Goal: Information Seeking & Learning: Check status

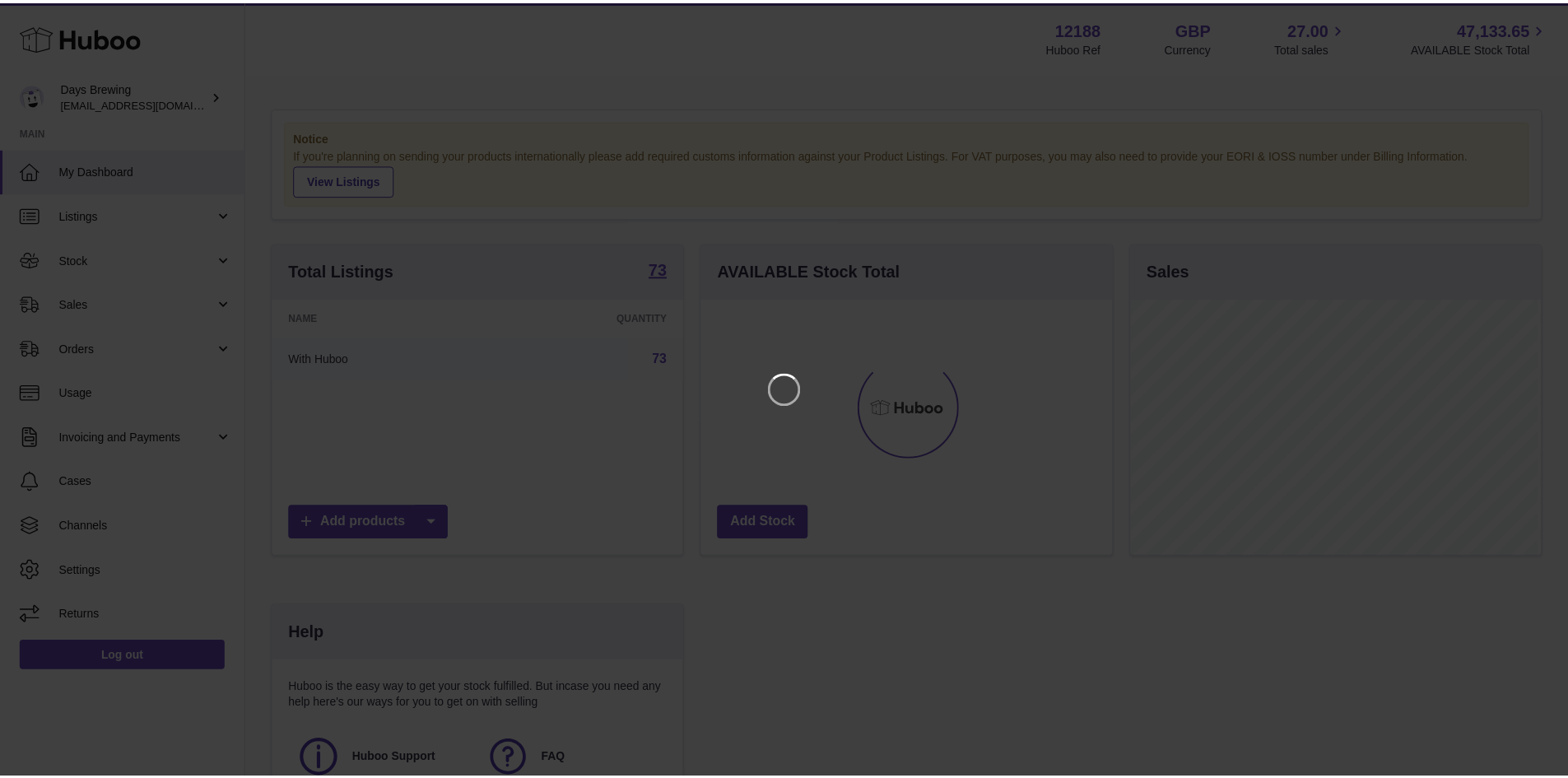
scroll to position [257, 415]
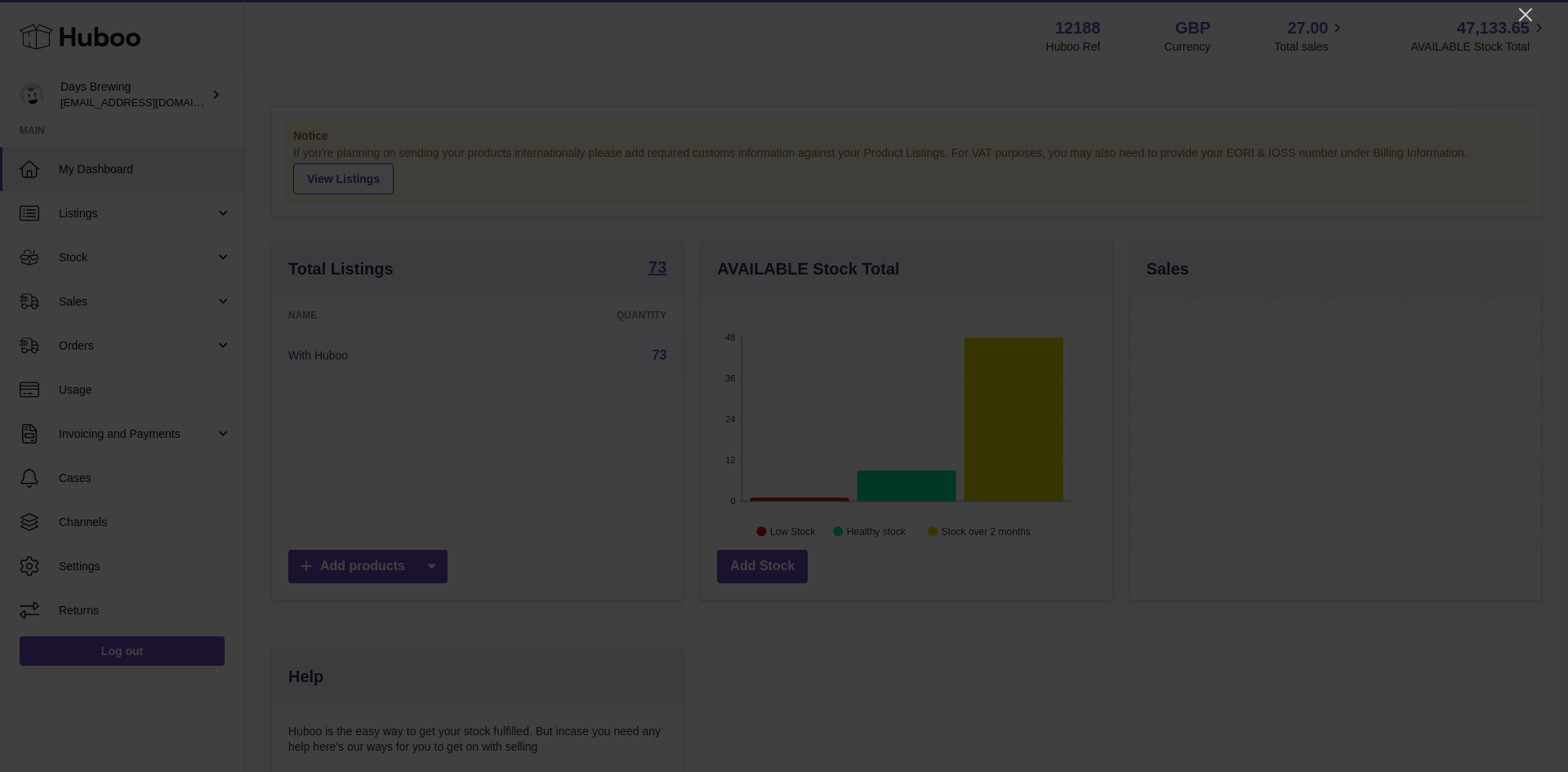
click at [1524, 3] on div at bounding box center [784, 386] width 1568 height 772
click at [1527, 8] on icon "Close" at bounding box center [1526, 15] width 20 height 20
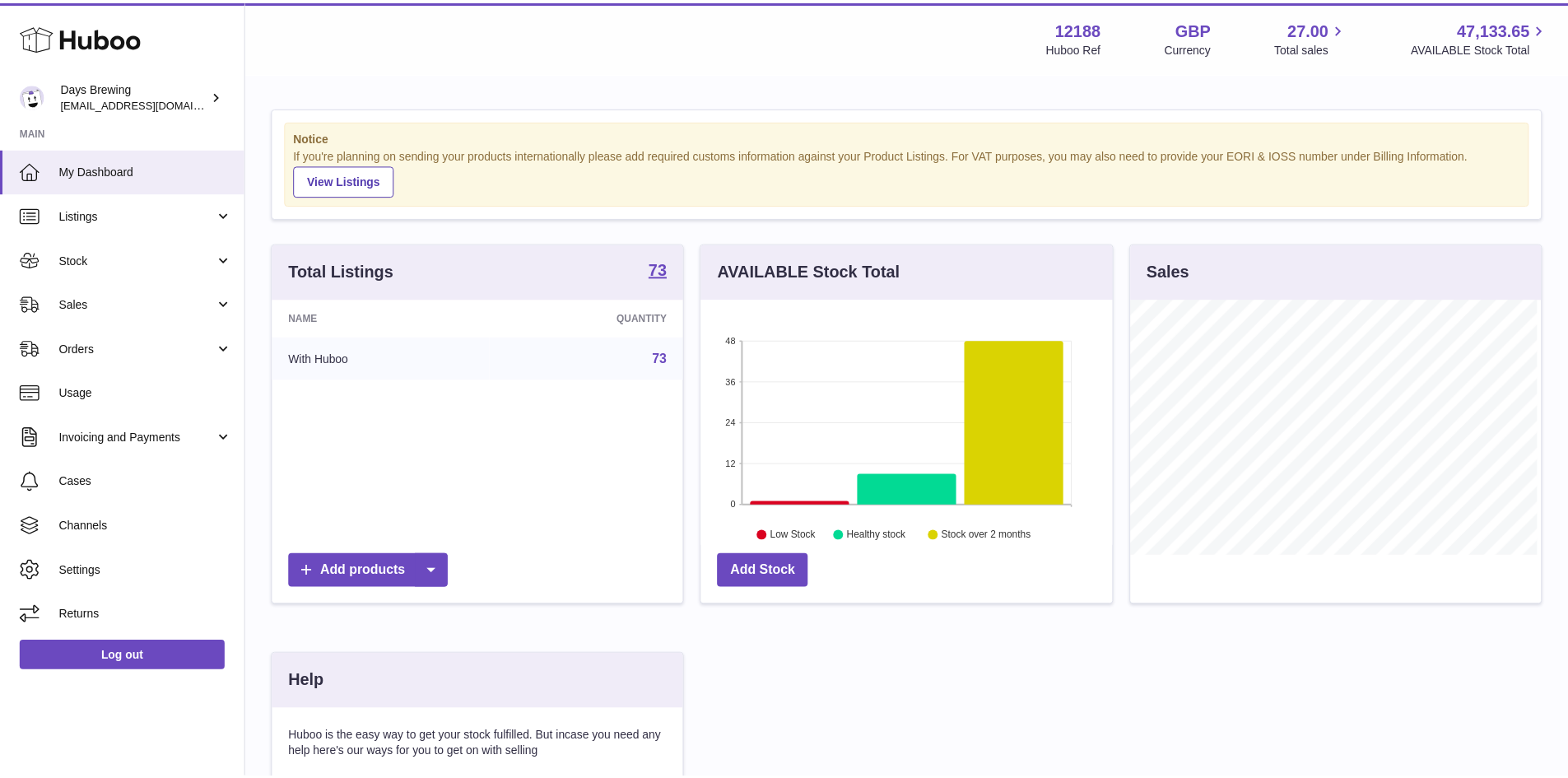
scroll to position [823070, 822650]
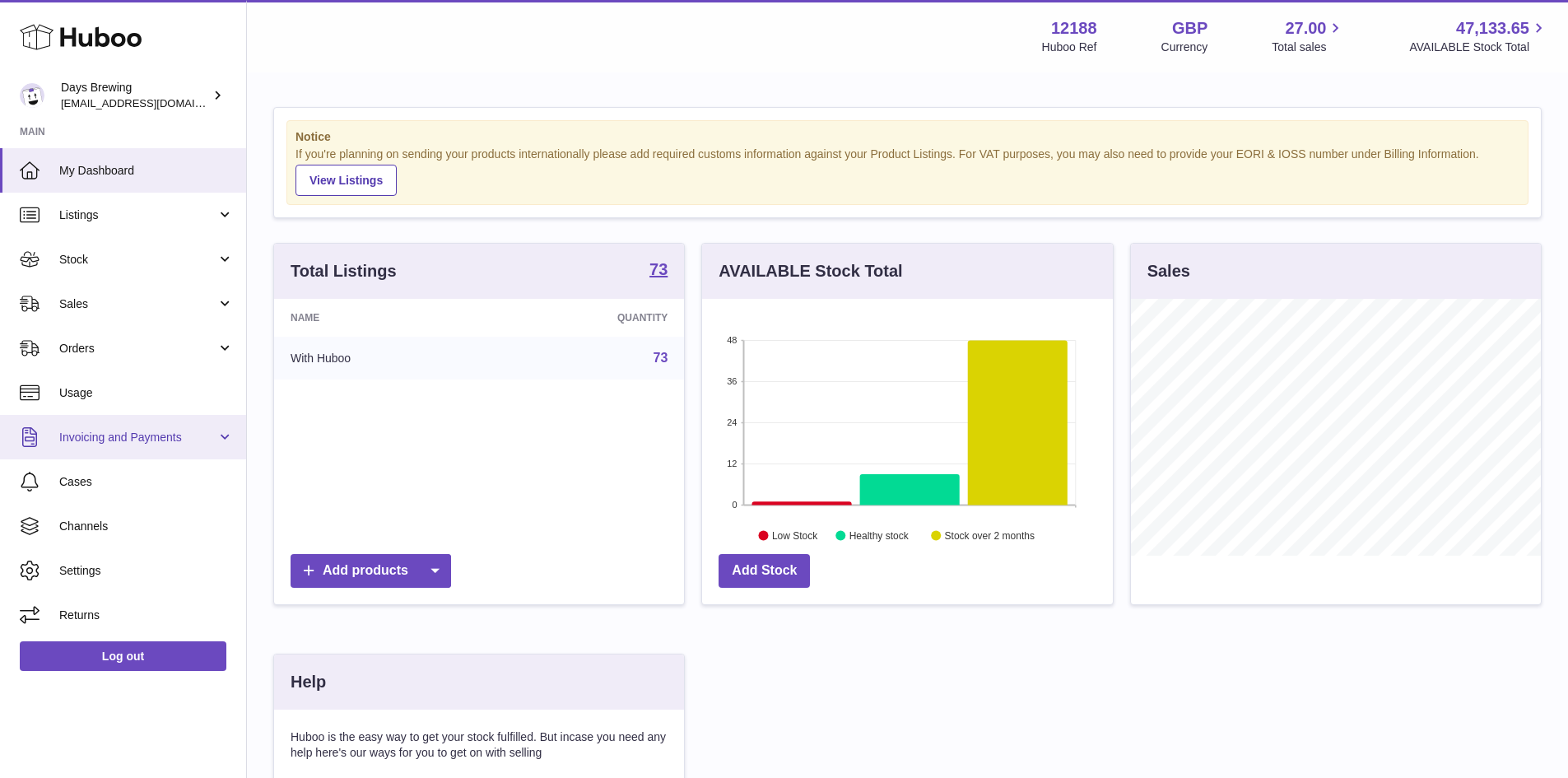
click at [183, 424] on link "Invoicing and Payments" at bounding box center [123, 437] width 246 height 44
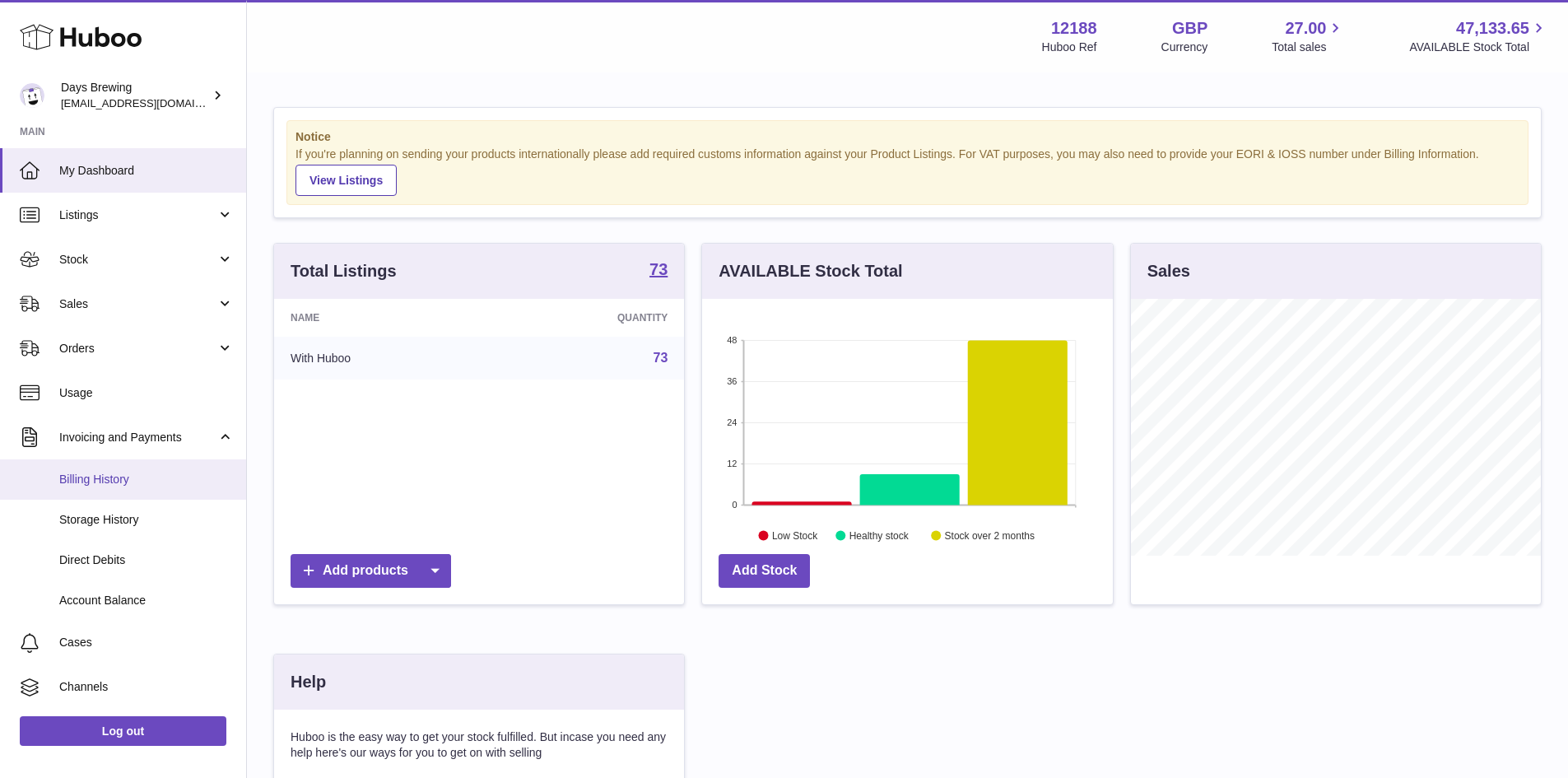
click at [127, 481] on span "Billing History" at bounding box center [146, 479] width 174 height 16
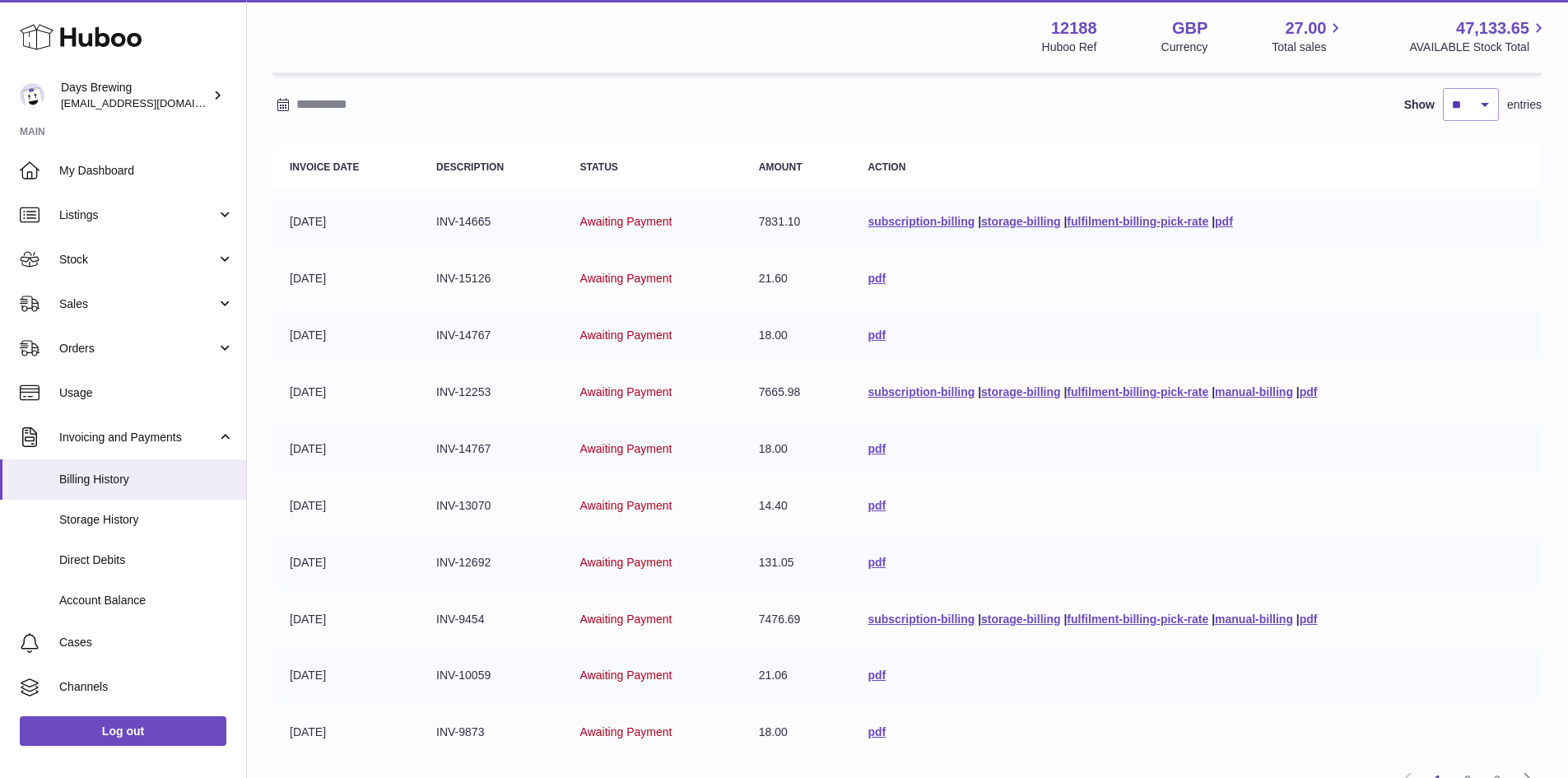
scroll to position [128, 0]
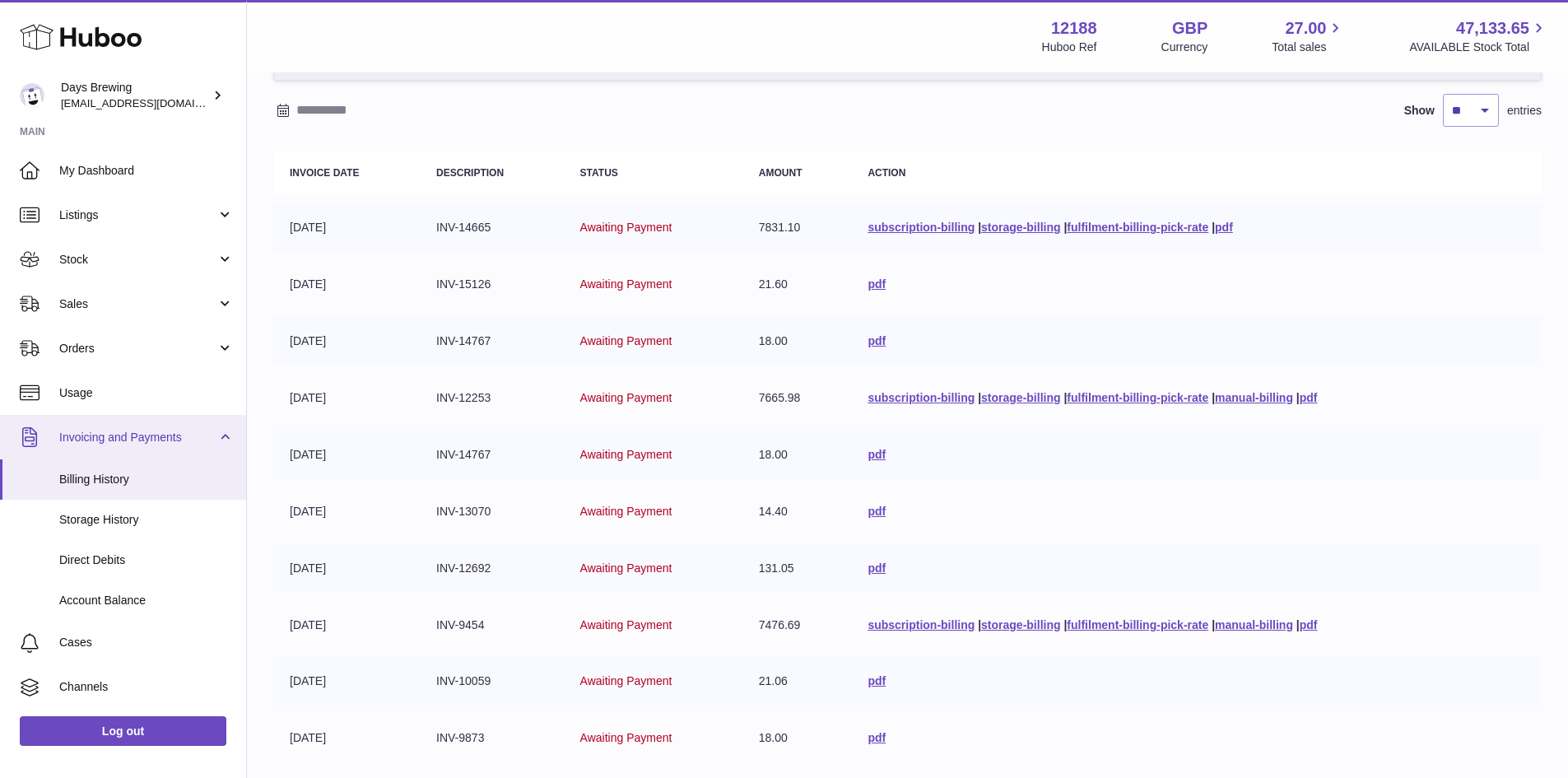
click at [178, 440] on span "Invoicing and Payments" at bounding box center [138, 437] width 158 height 16
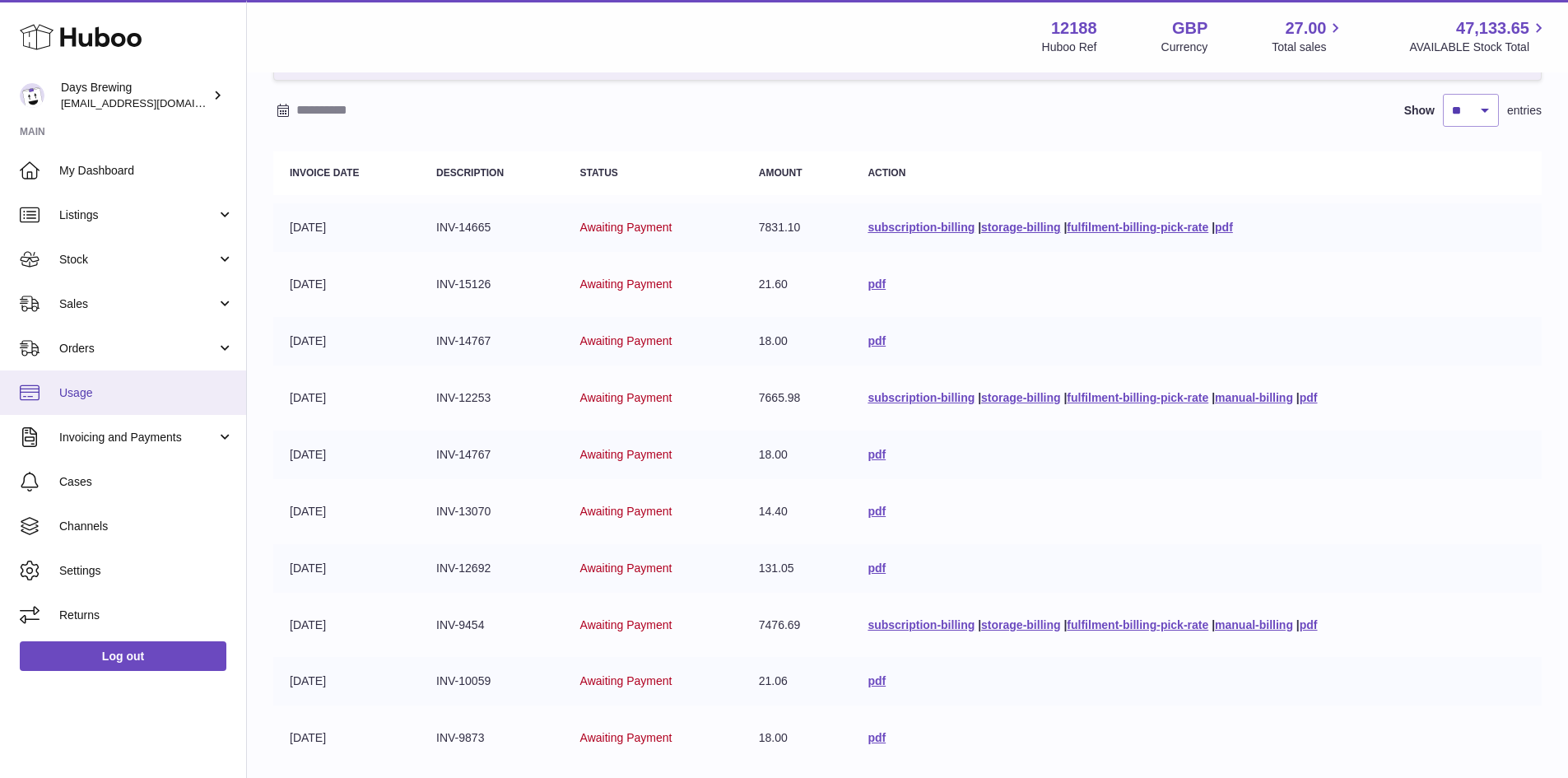
click at [165, 394] on span "Usage" at bounding box center [146, 393] width 174 height 16
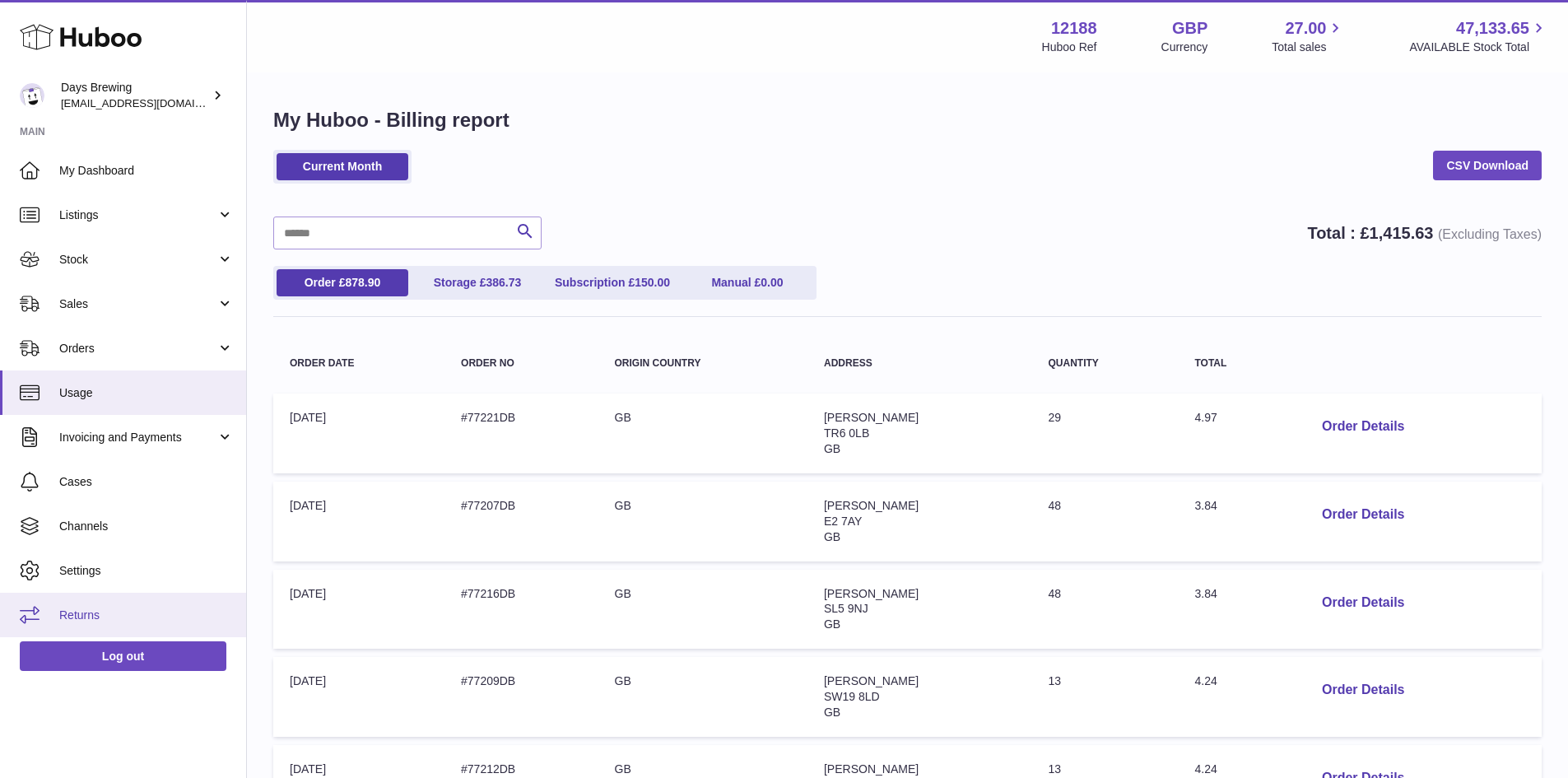
click at [165, 613] on span "Returns" at bounding box center [146, 615] width 174 height 16
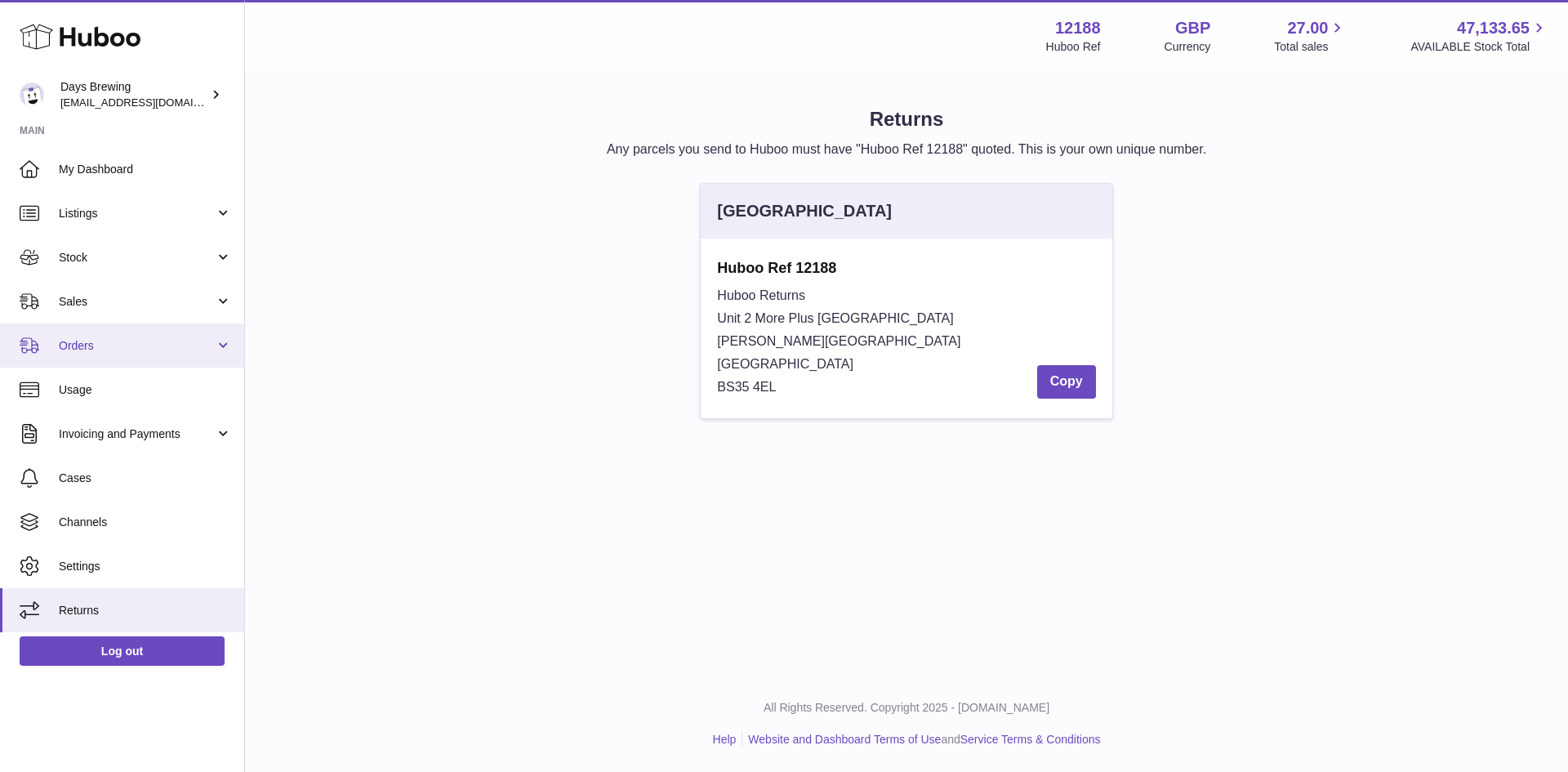
click at [202, 344] on span "Orders" at bounding box center [136, 346] width 156 height 16
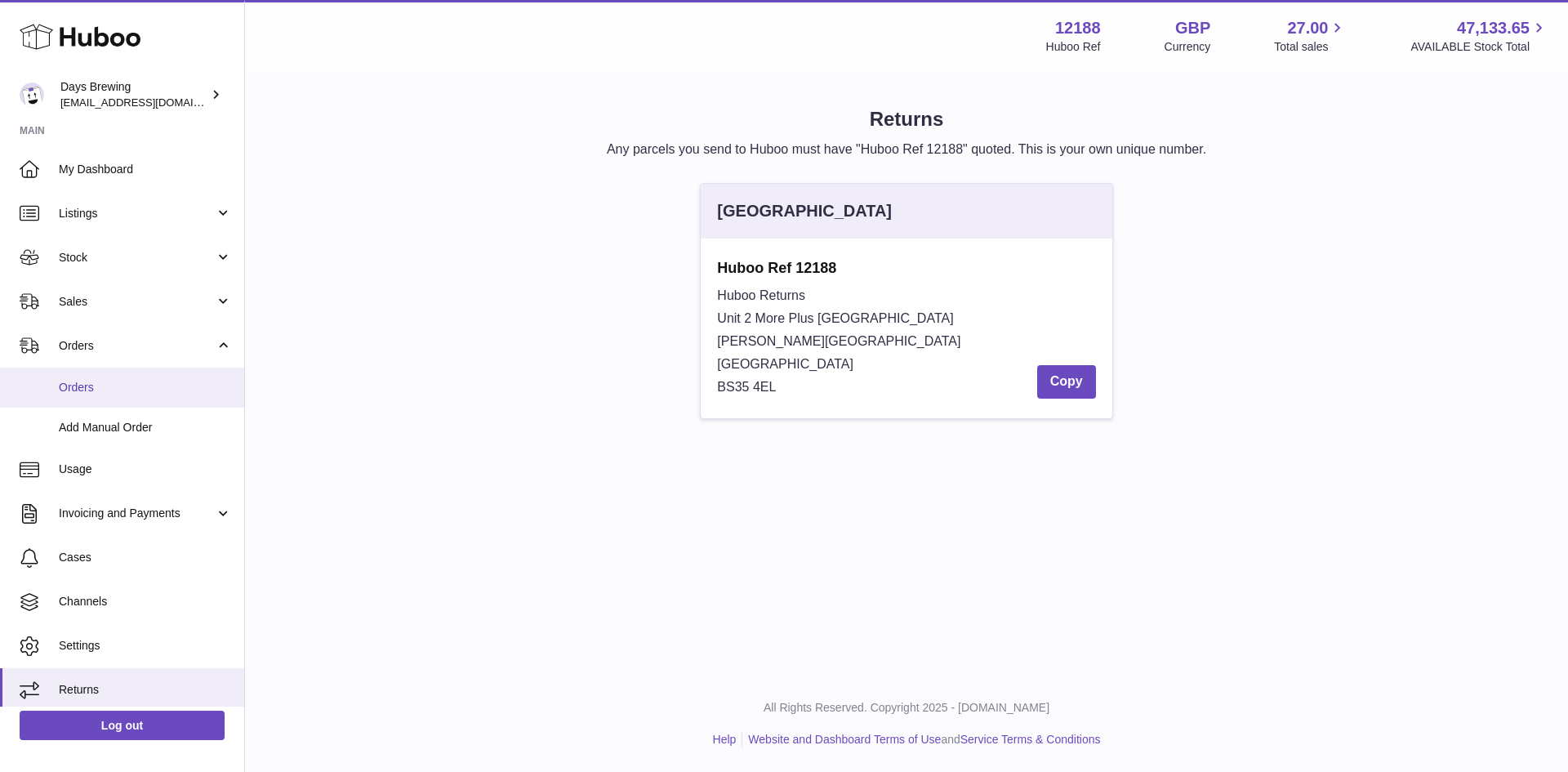
click at [158, 381] on span "Orders" at bounding box center [145, 387] width 173 height 16
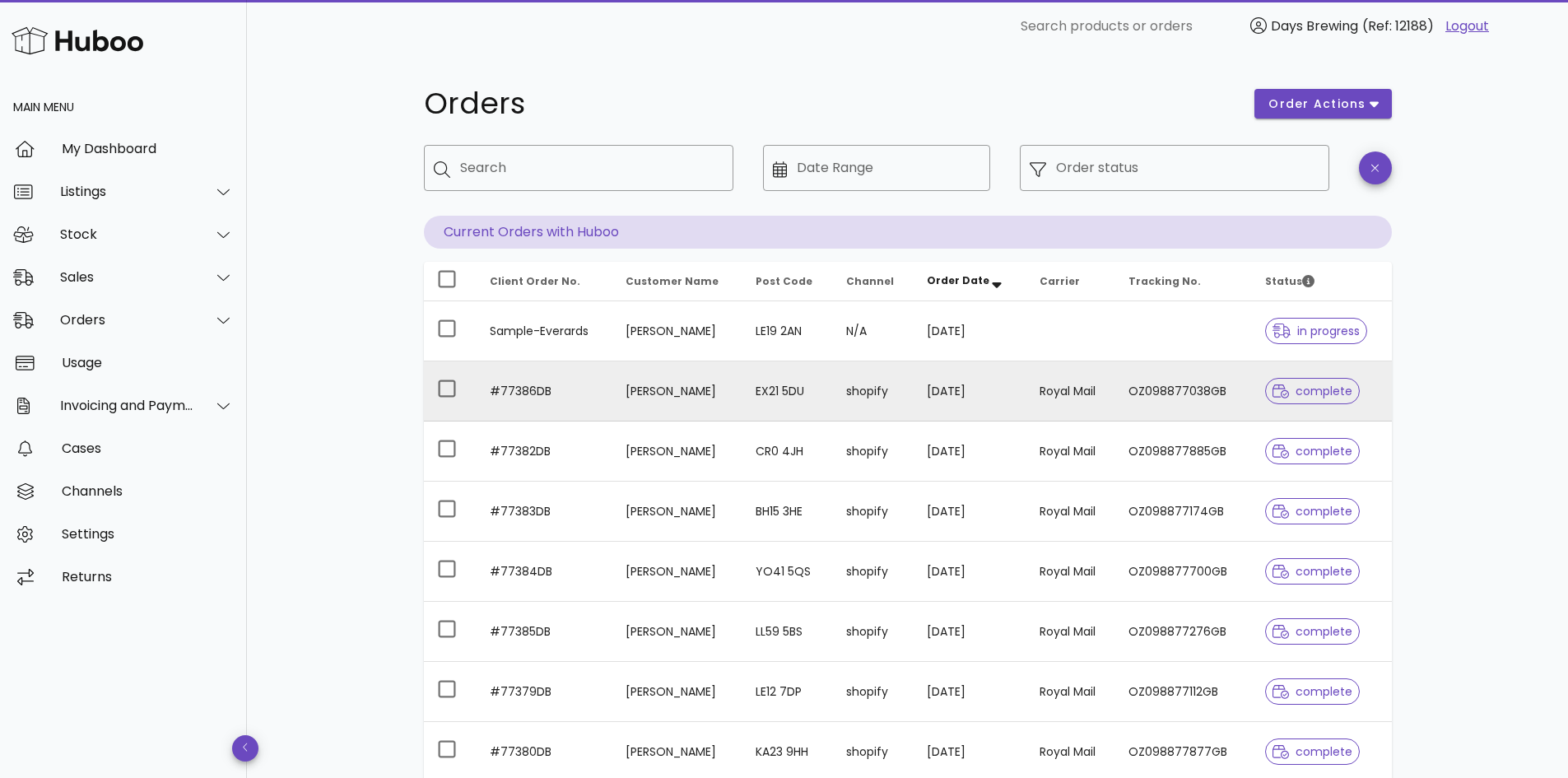
click at [1185, 382] on td "OZ098877038GB" at bounding box center [1183, 391] width 136 height 60
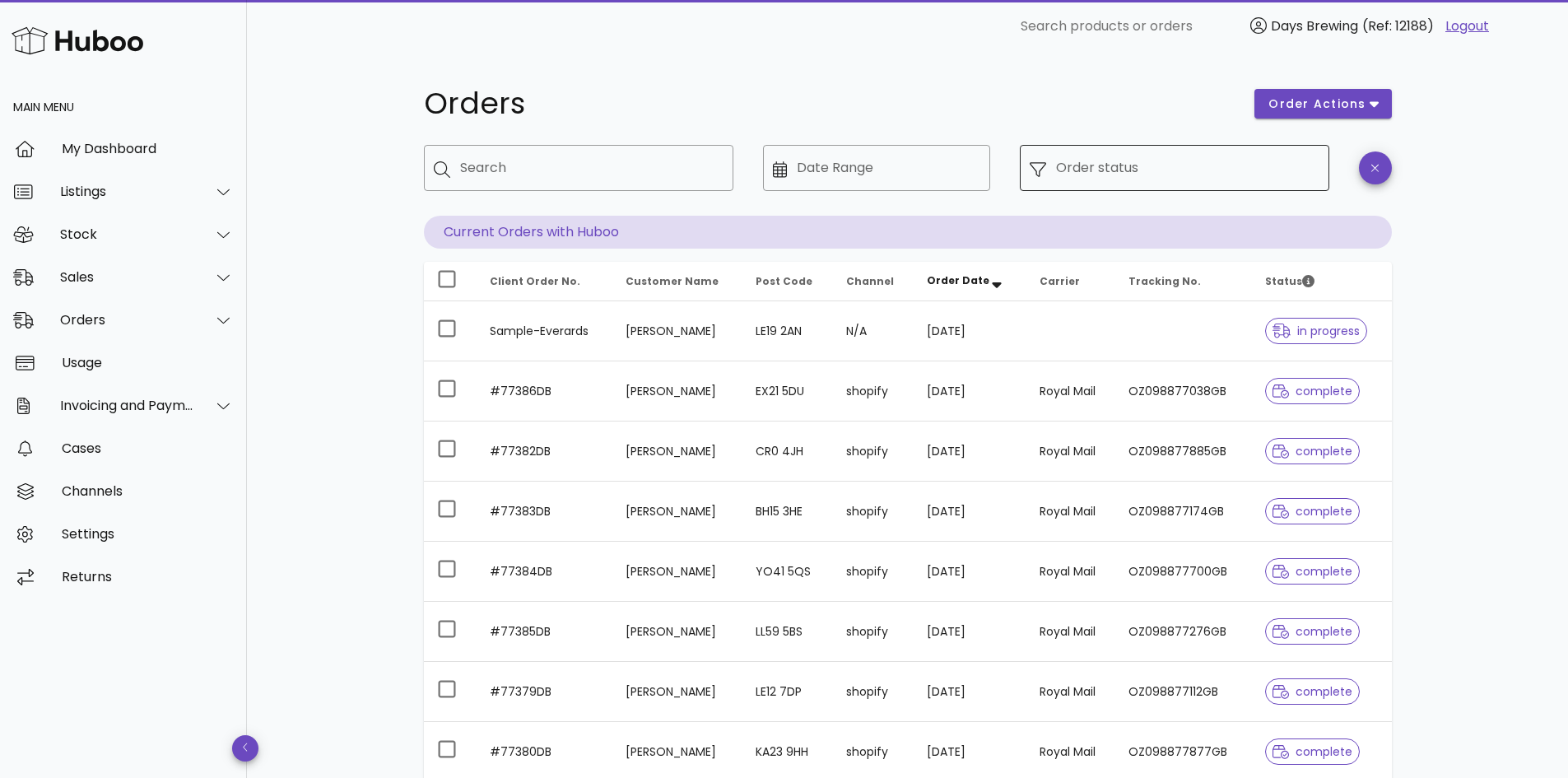
click at [1088, 164] on input "Order status" at bounding box center [1188, 168] width 263 height 27
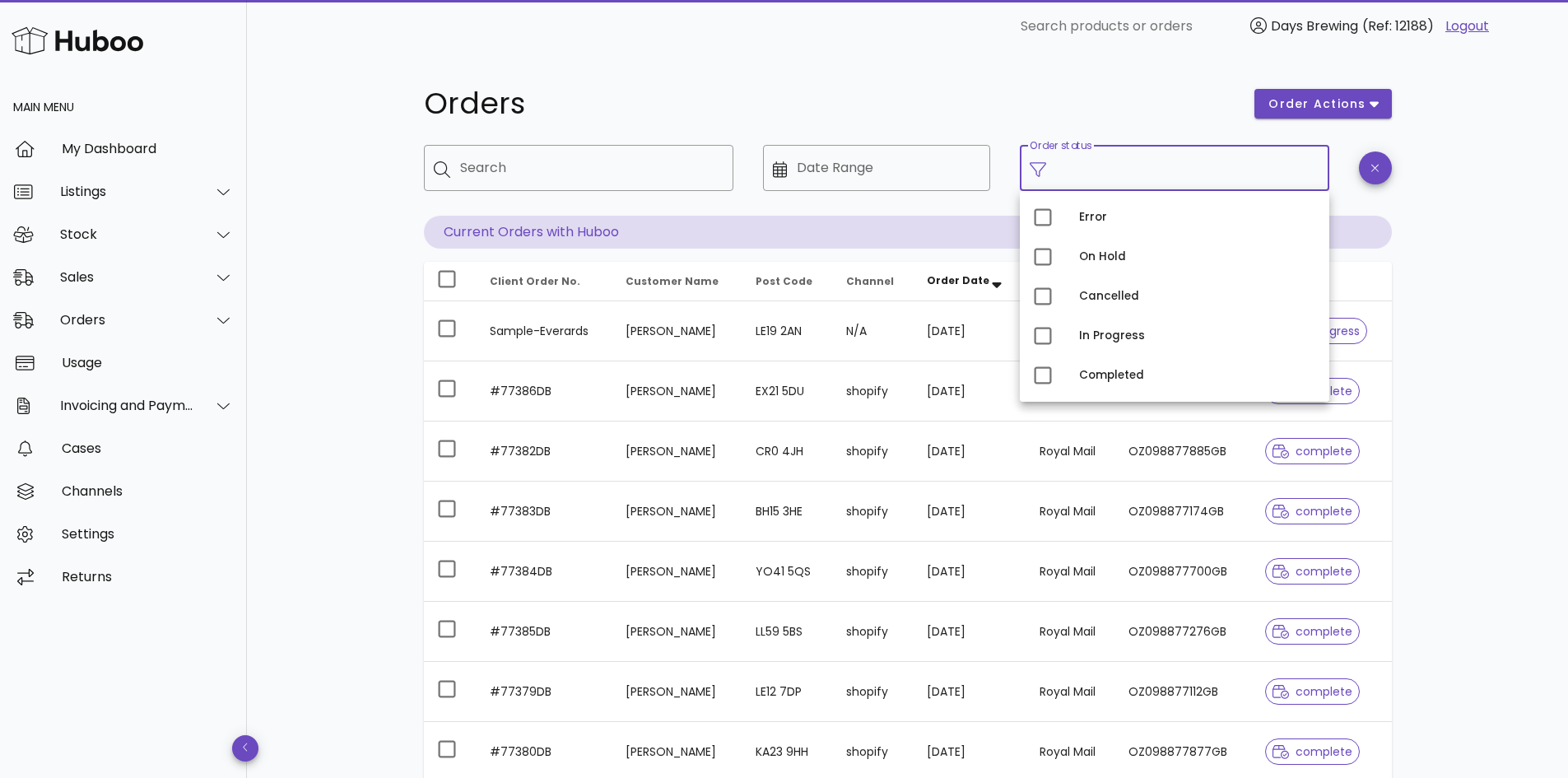
click at [724, 33] on div "​ Search products or orders Days Brewing (Ref: 12188) Logout" at bounding box center [902, 26] width 1285 height 33
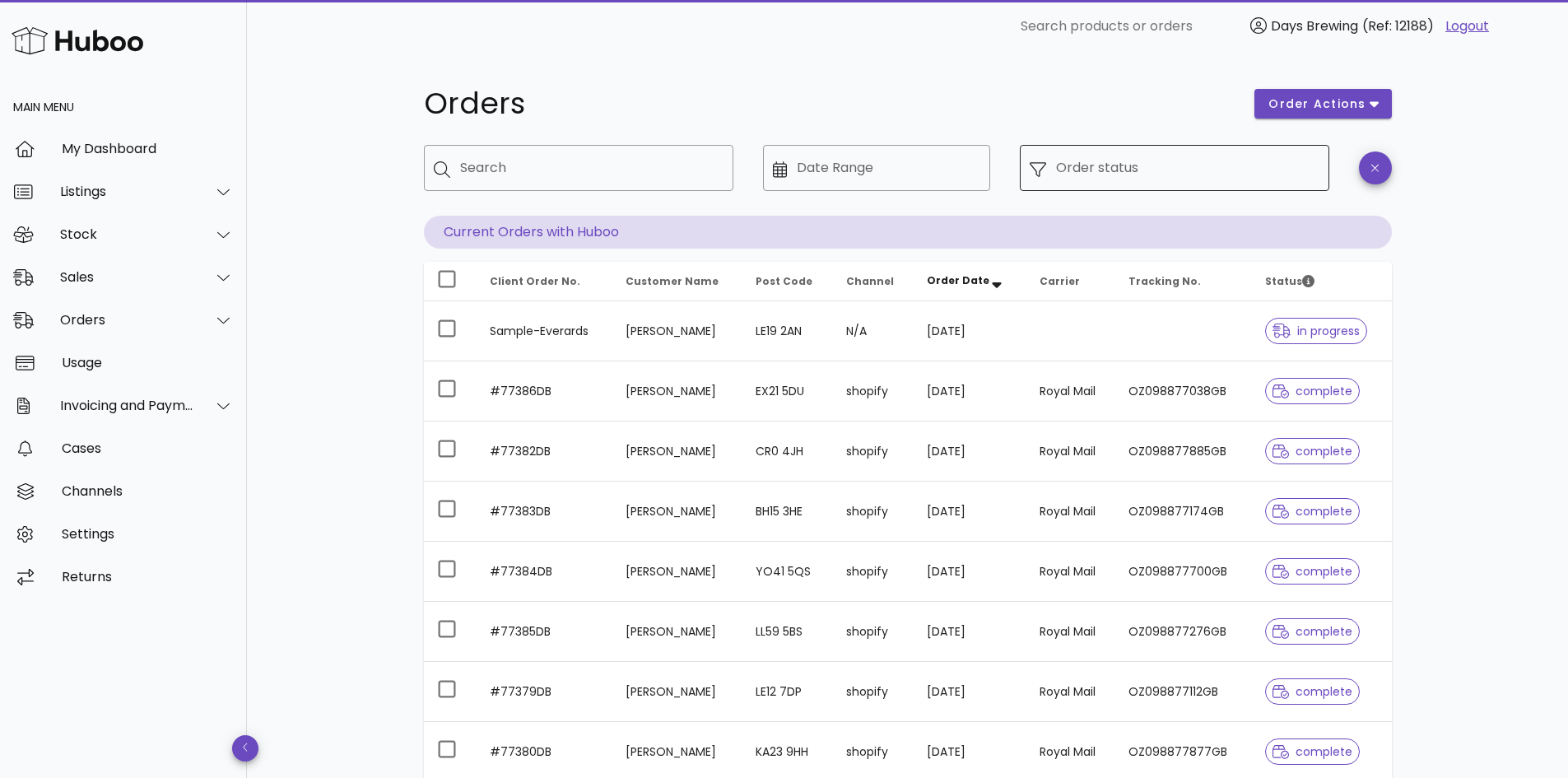
click at [1113, 175] on input "Order status" at bounding box center [1188, 168] width 263 height 27
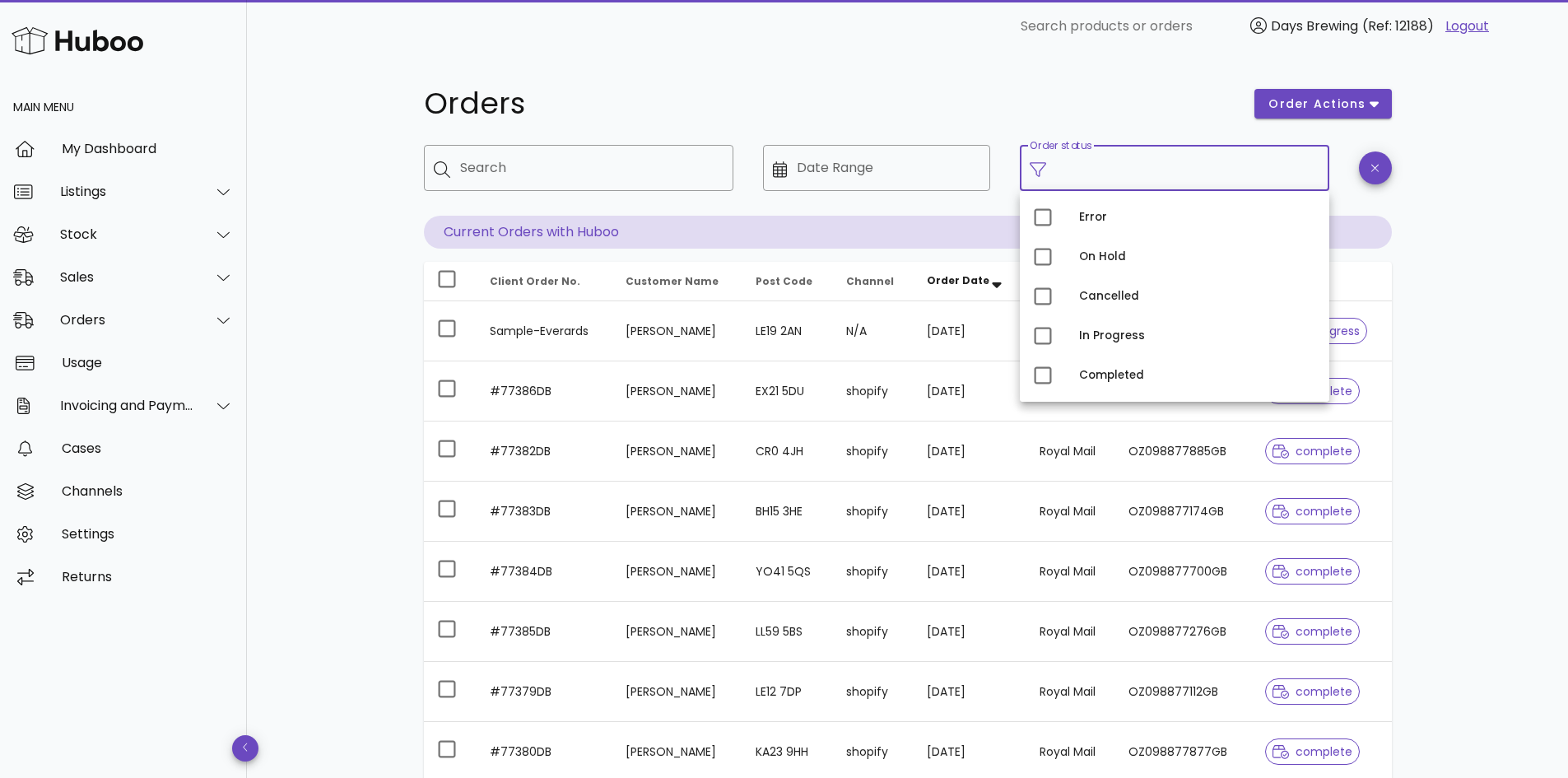
click at [1062, 87] on div "Orders" at bounding box center [829, 103] width 831 height 49
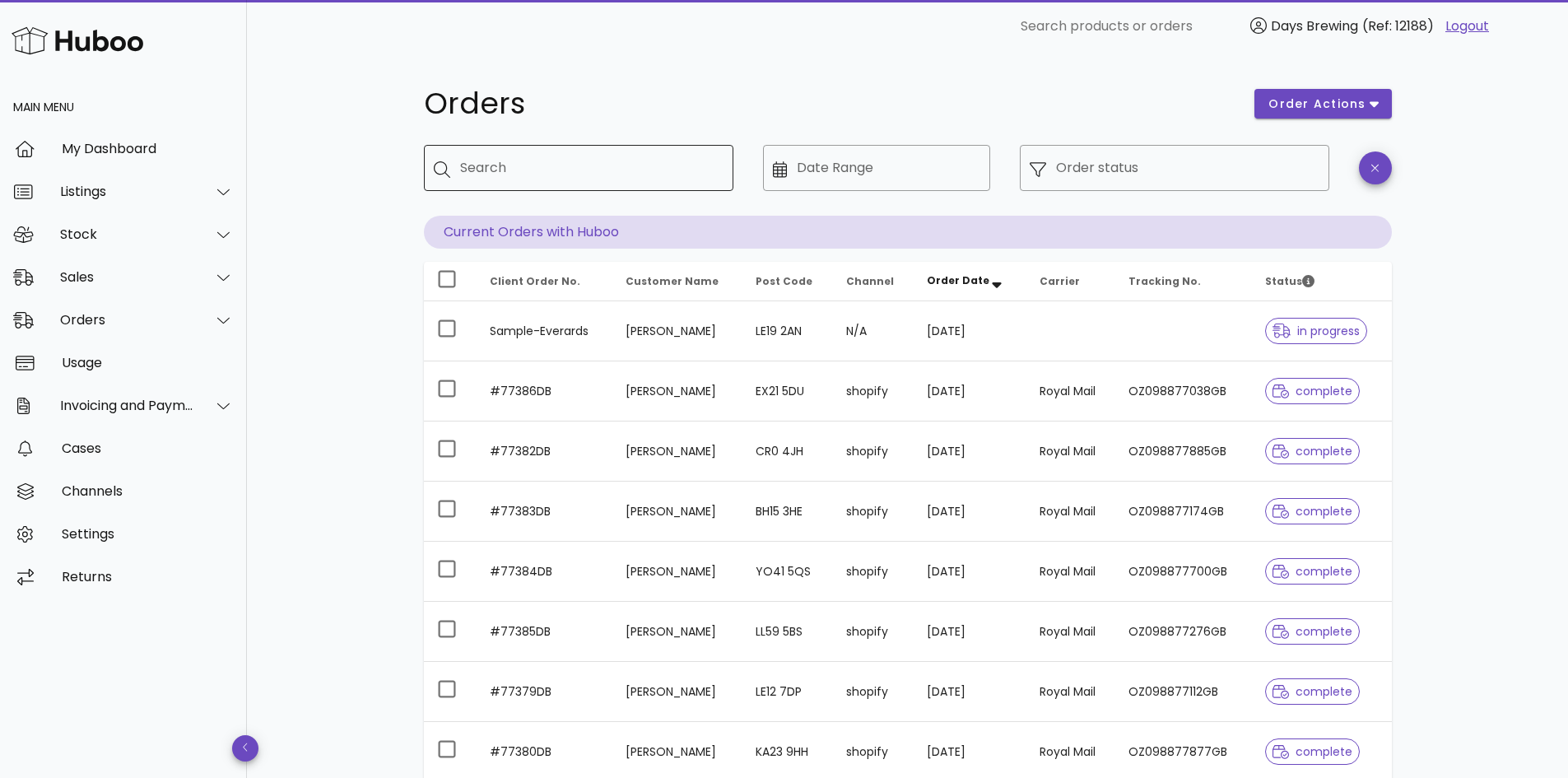
click at [621, 163] on input "Search" at bounding box center [590, 168] width 260 height 27
click at [1474, 374] on div "Orders order actions ​ Search ​ Date Range ​ Order status Current Orders with H…" at bounding box center [907, 568] width 1321 height 1031
click at [1139, 164] on input "Order status" at bounding box center [1188, 168] width 263 height 27
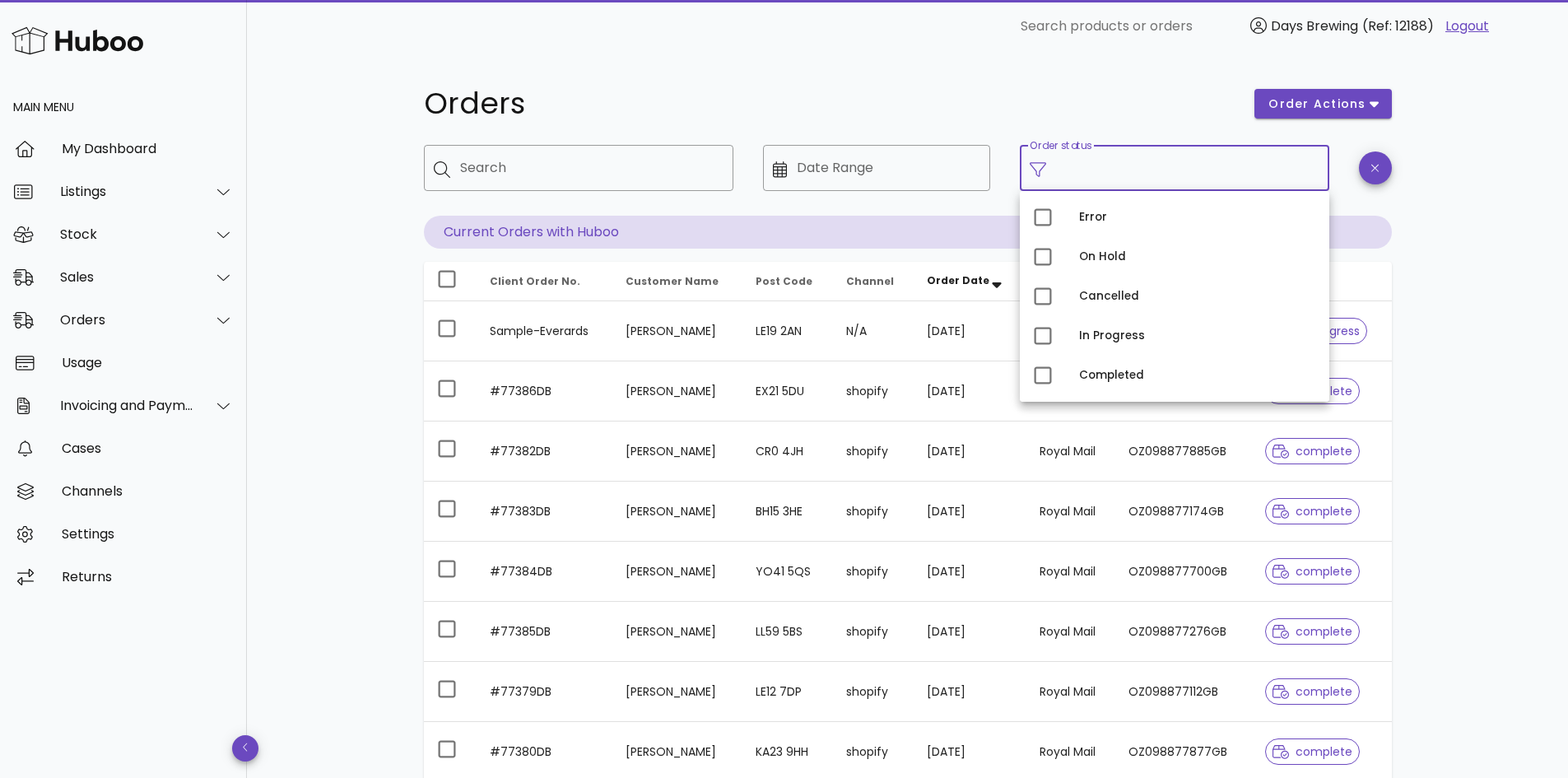
click at [1500, 265] on div "Orders order actions ​ Search ​ Date Range ​ Order status Current Orders with H…" at bounding box center [907, 568] width 1321 height 1031
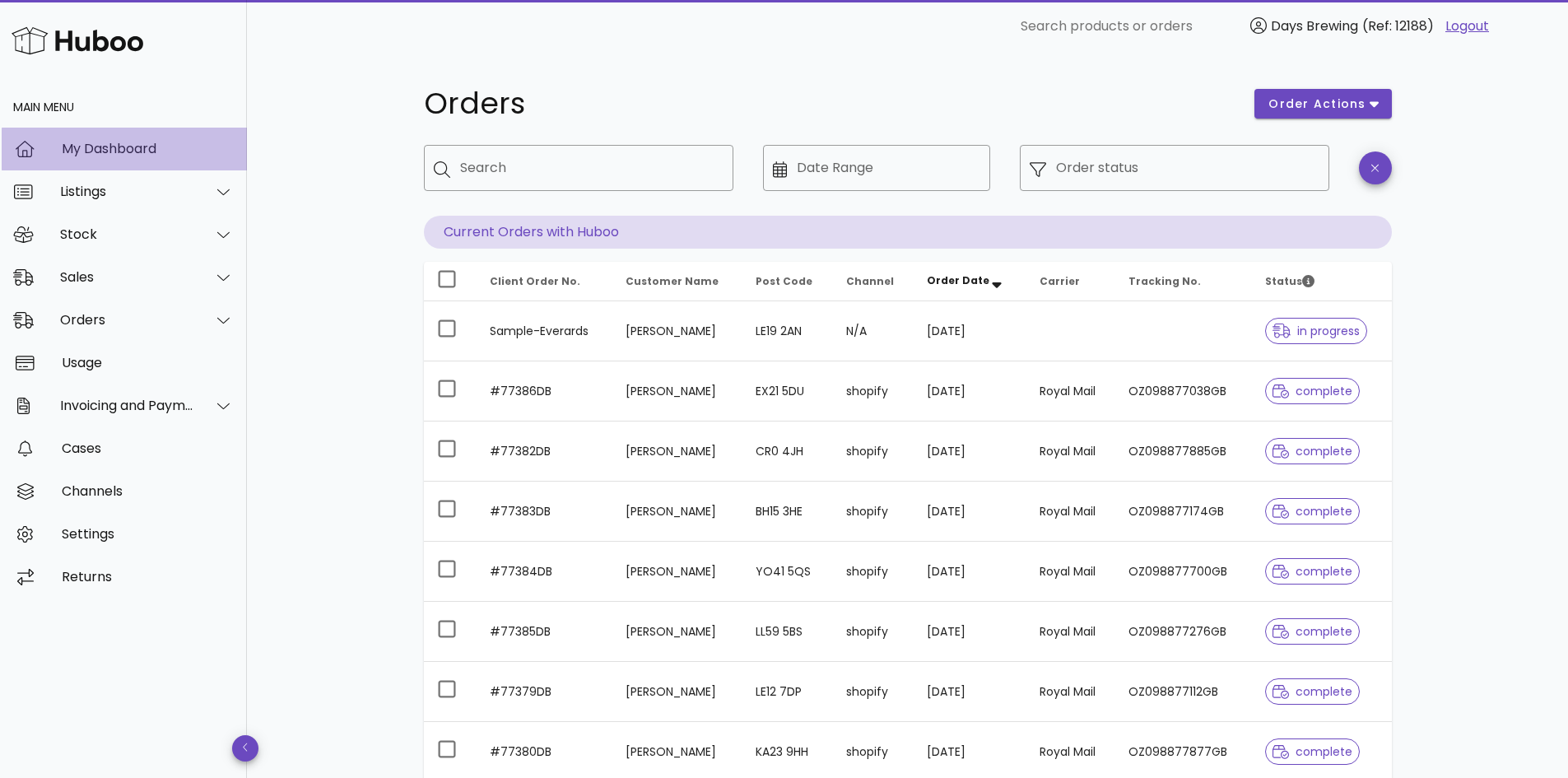
click at [187, 138] on div "My Dashboard" at bounding box center [148, 148] width 172 height 35
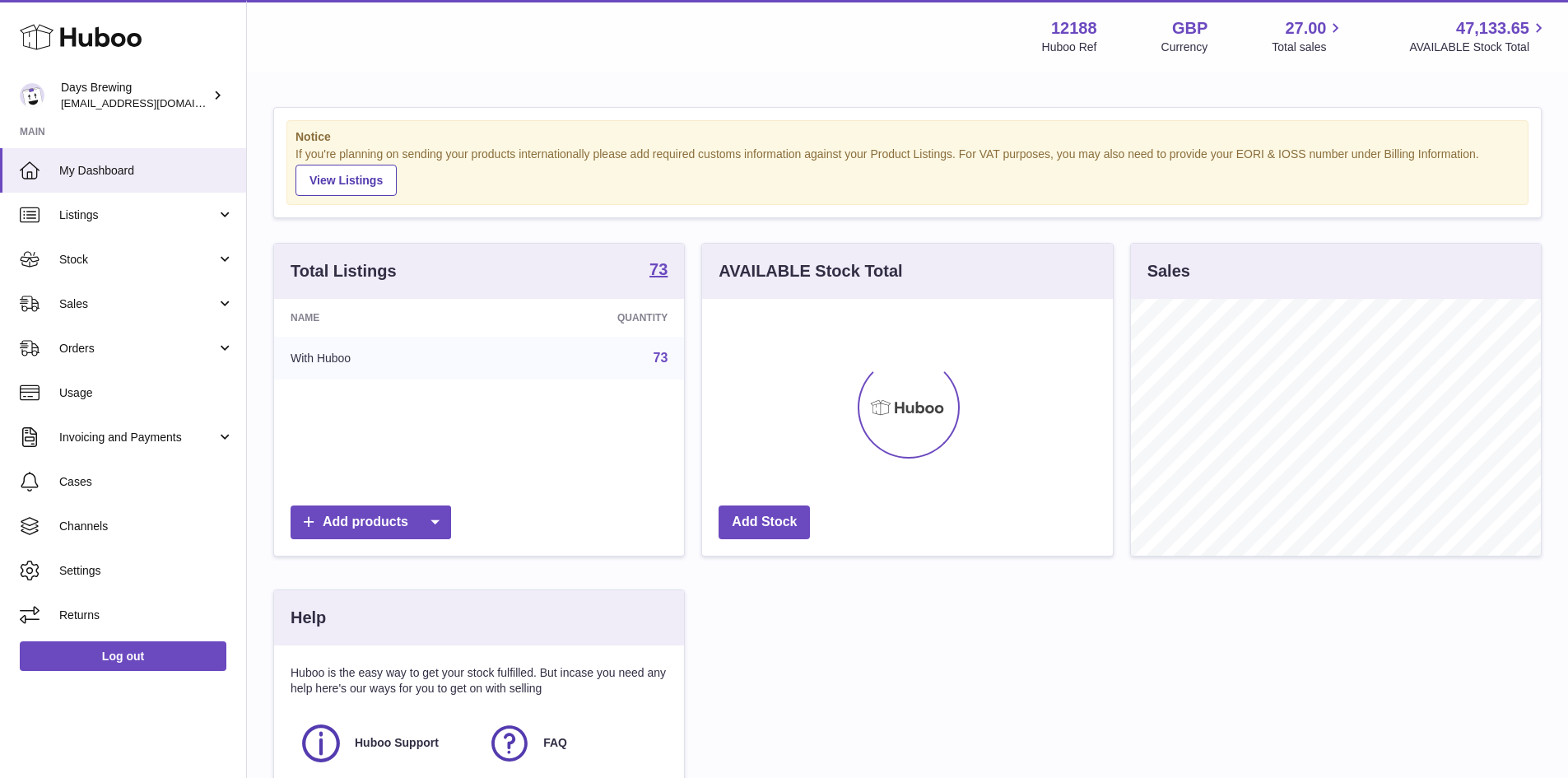
scroll to position [257, 411]
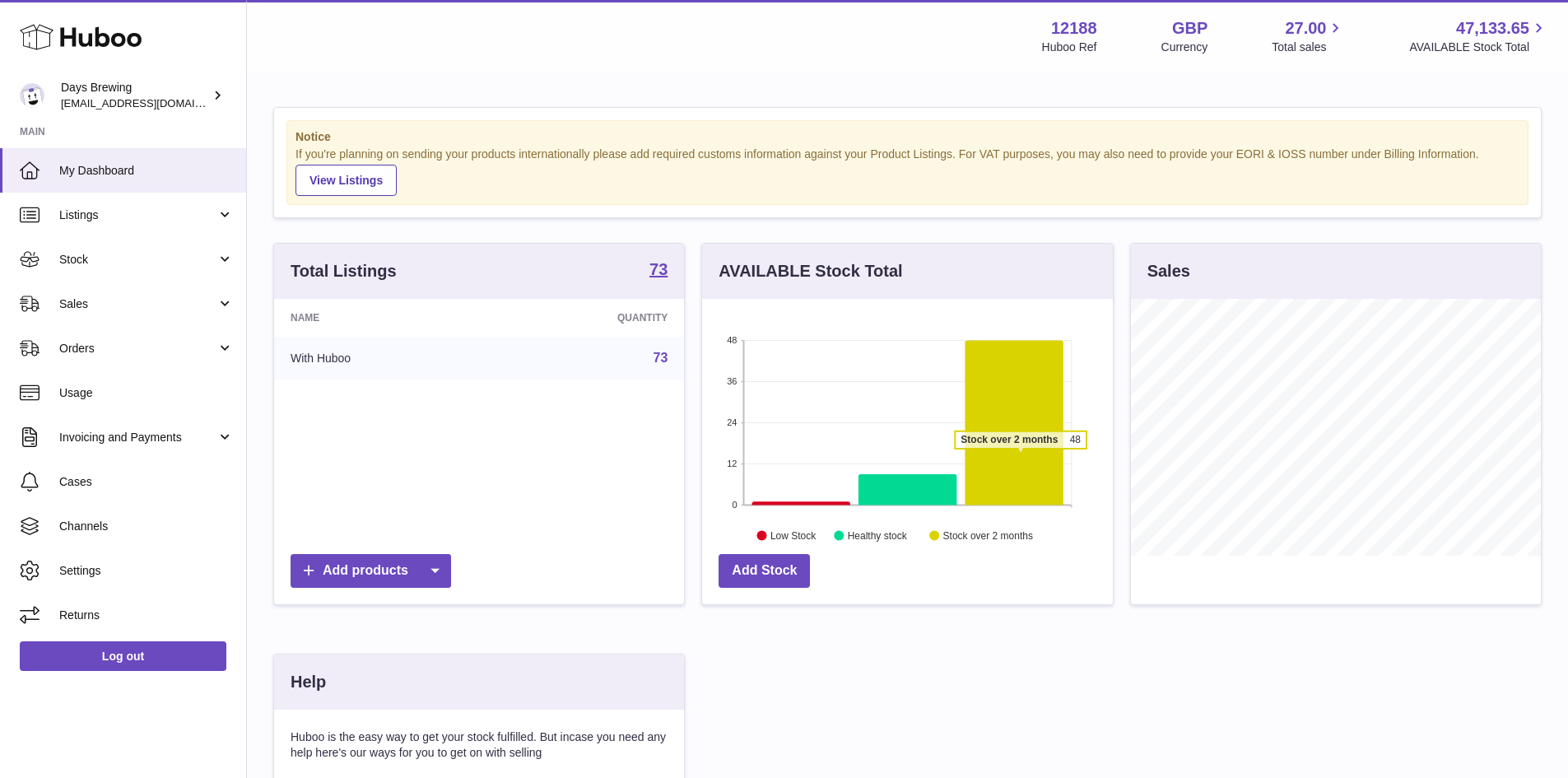
click at [1020, 457] on icon at bounding box center [1014, 422] width 98 height 164
click at [217, 303] on link "Sales" at bounding box center [123, 304] width 246 height 44
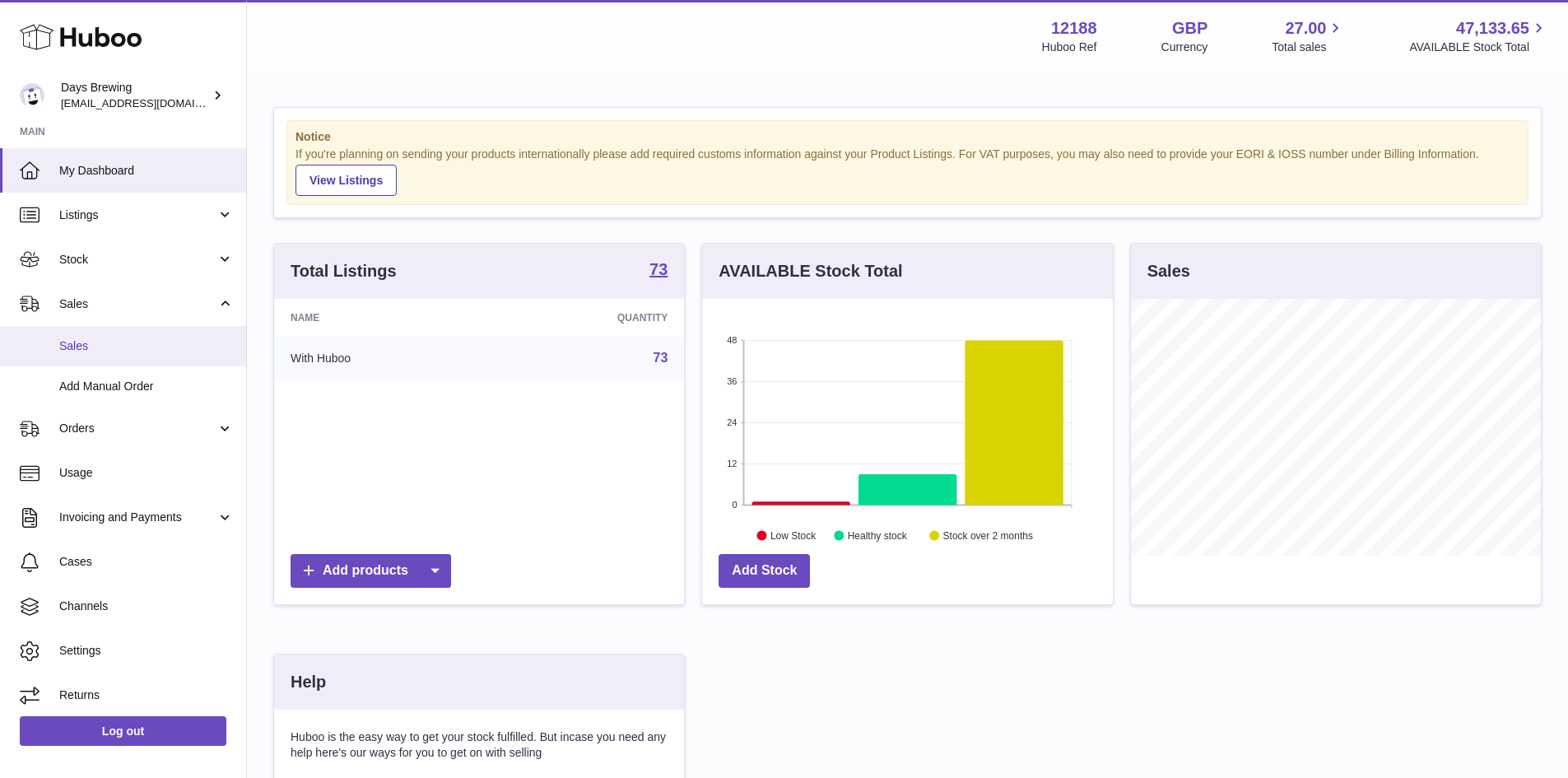
click at [192, 354] on link "Sales" at bounding box center [123, 346] width 246 height 40
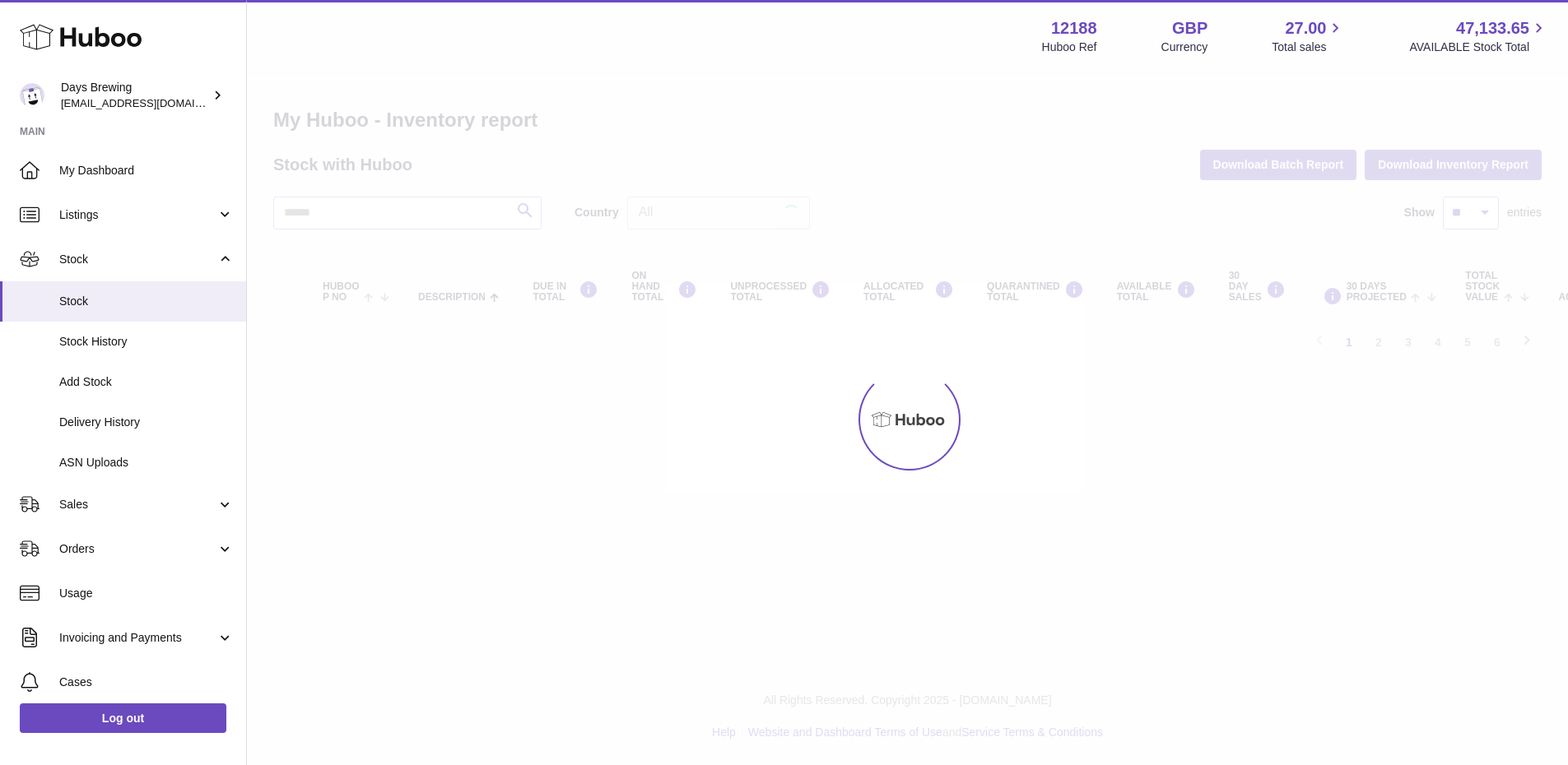
click at [997, 419] on div at bounding box center [907, 419] width 1321 height 691
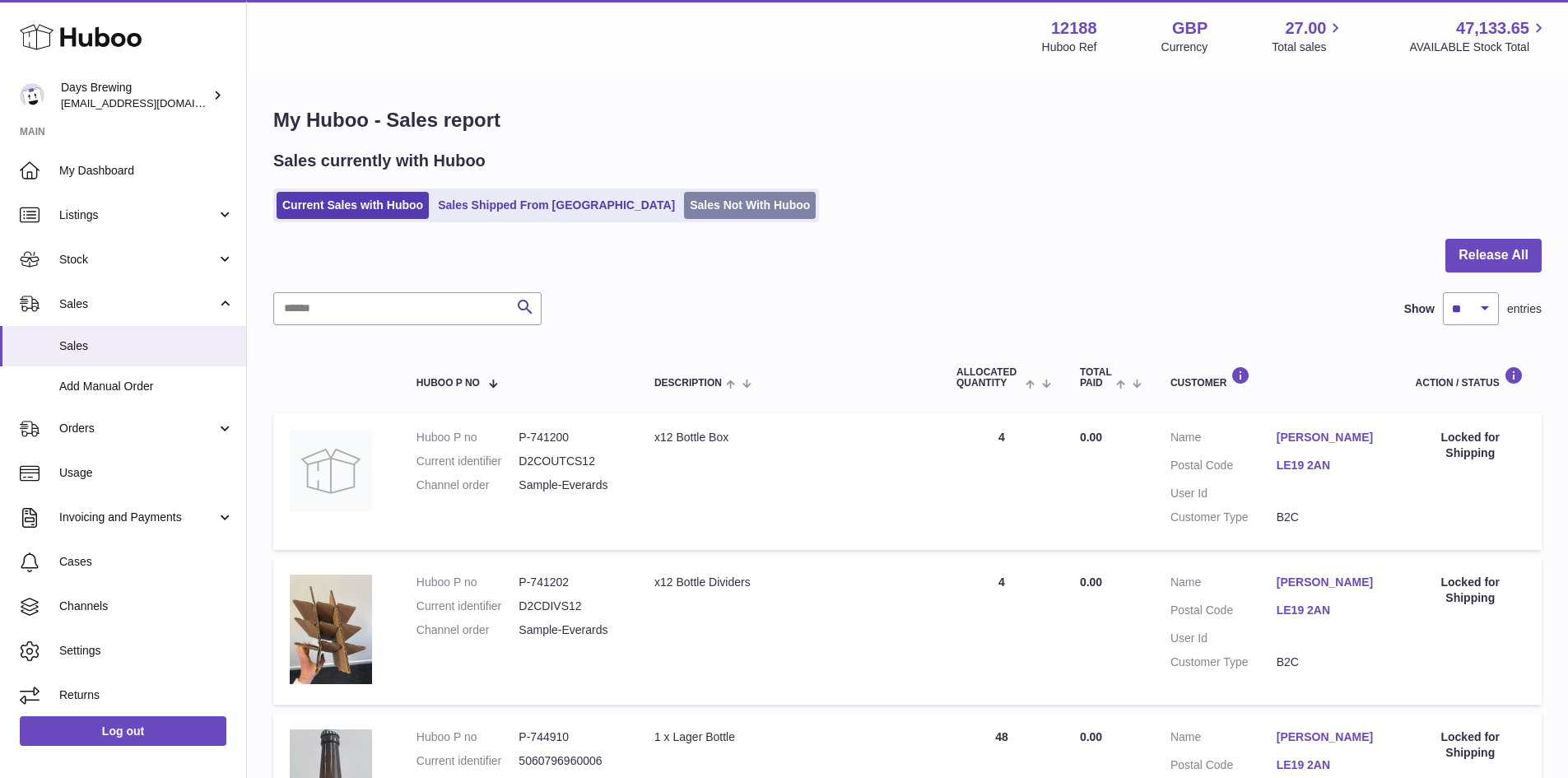
click at [684, 203] on link "Sales Not With Huboo" at bounding box center [749, 205] width 132 height 28
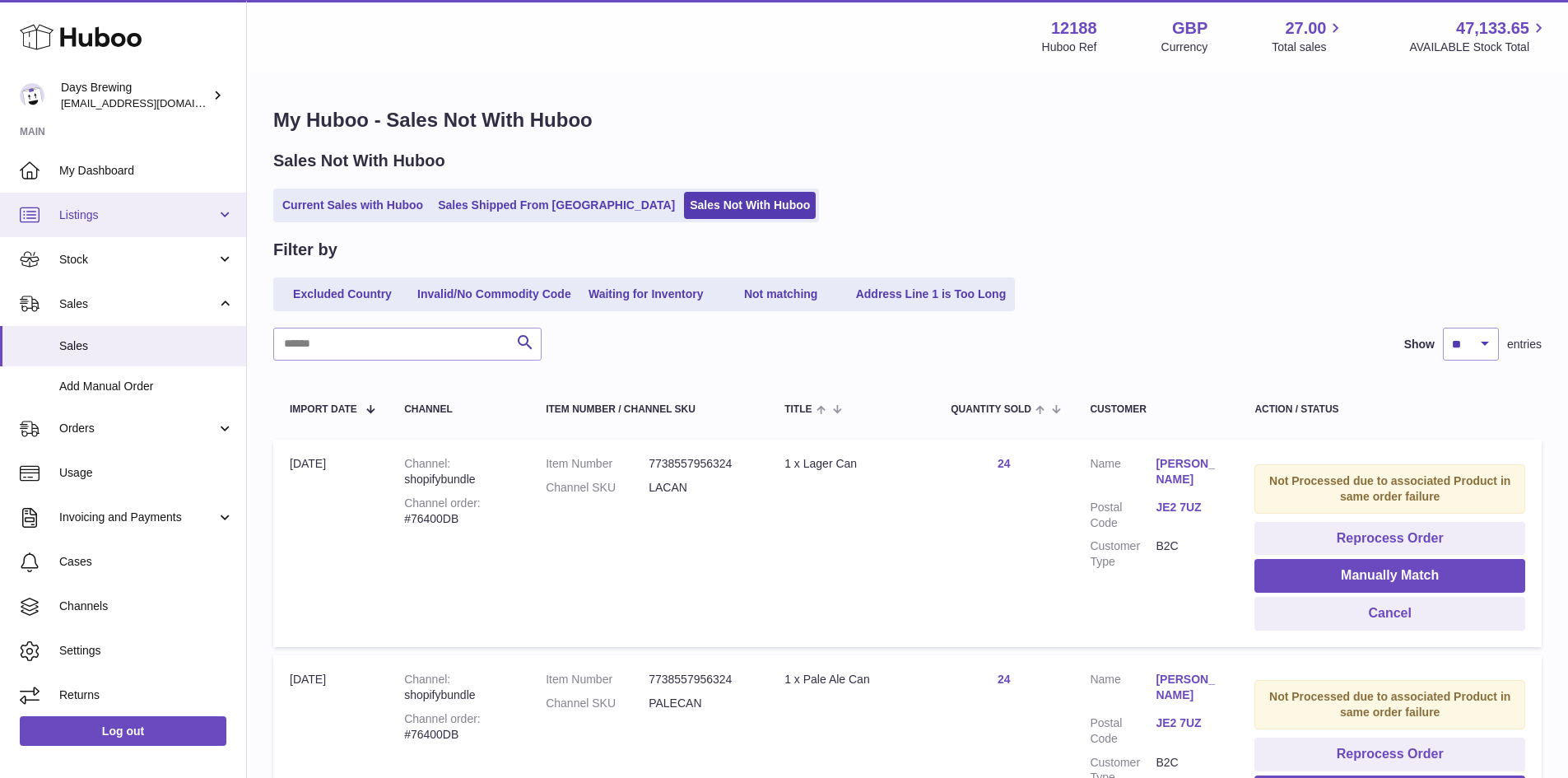
click at [148, 225] on link "Listings" at bounding box center [123, 214] width 246 height 44
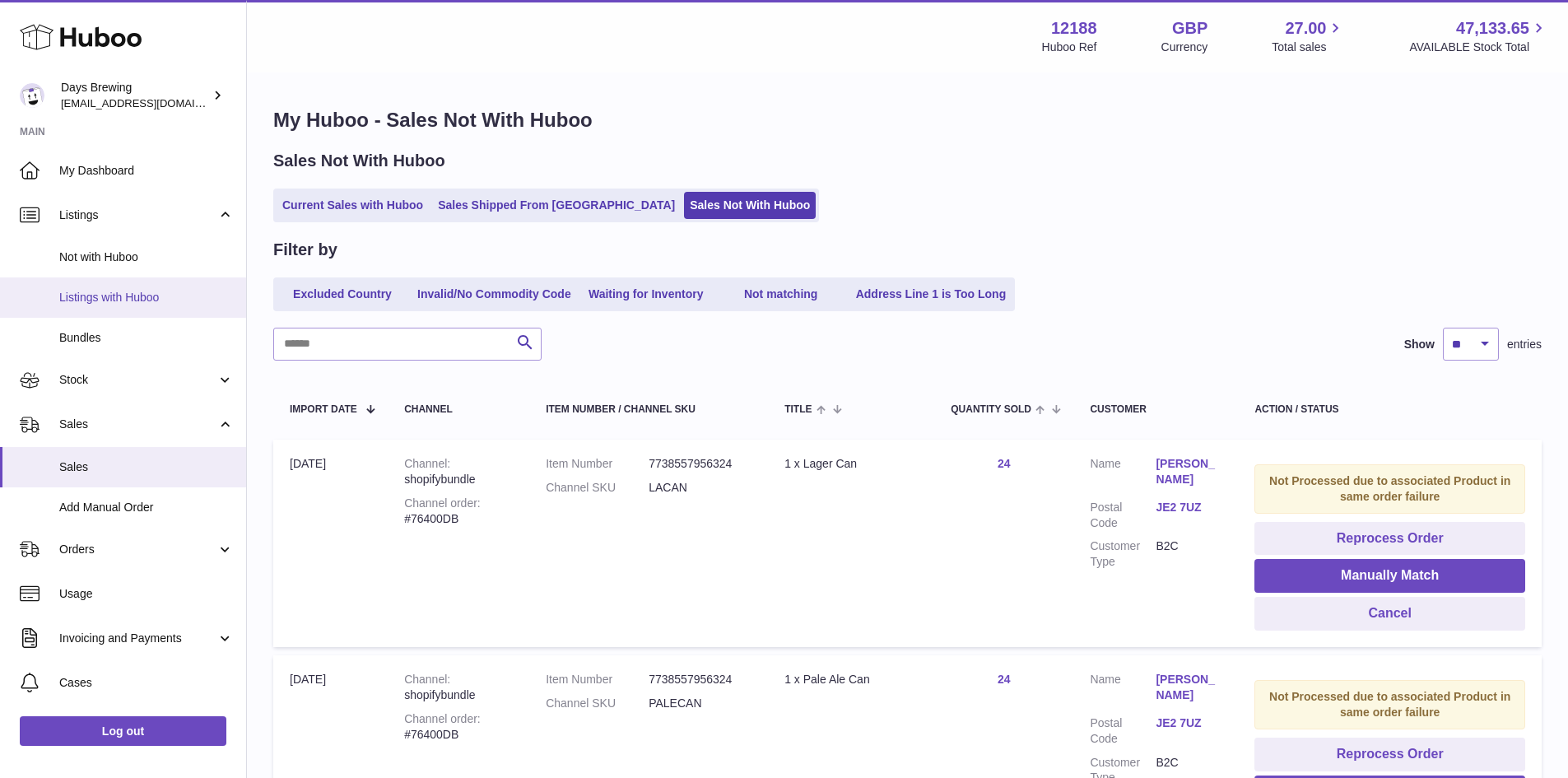
click at [163, 304] on span "Listings with Huboo" at bounding box center [146, 298] width 174 height 16
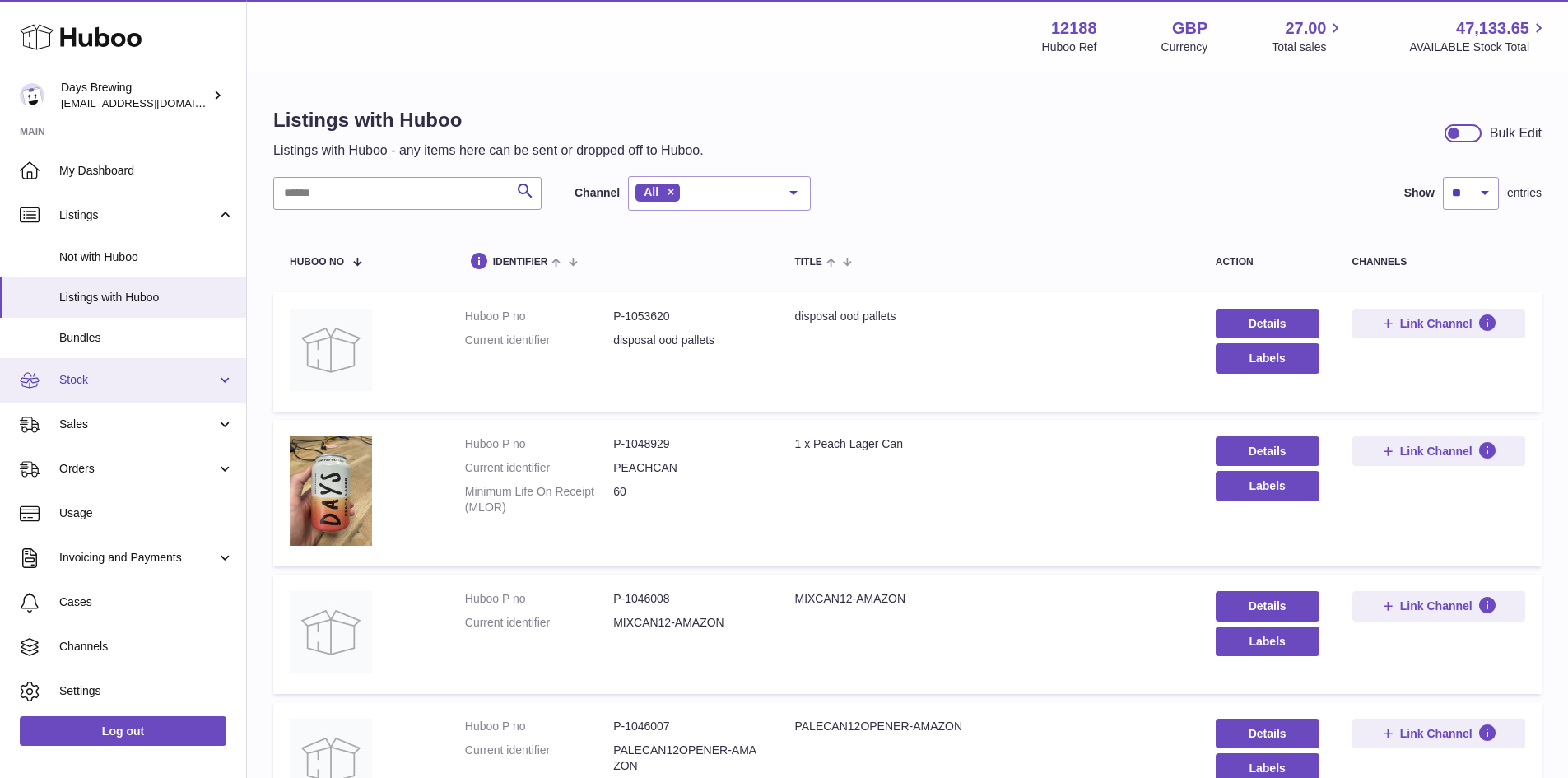
click at [146, 382] on span "Stock" at bounding box center [138, 379] width 158 height 16
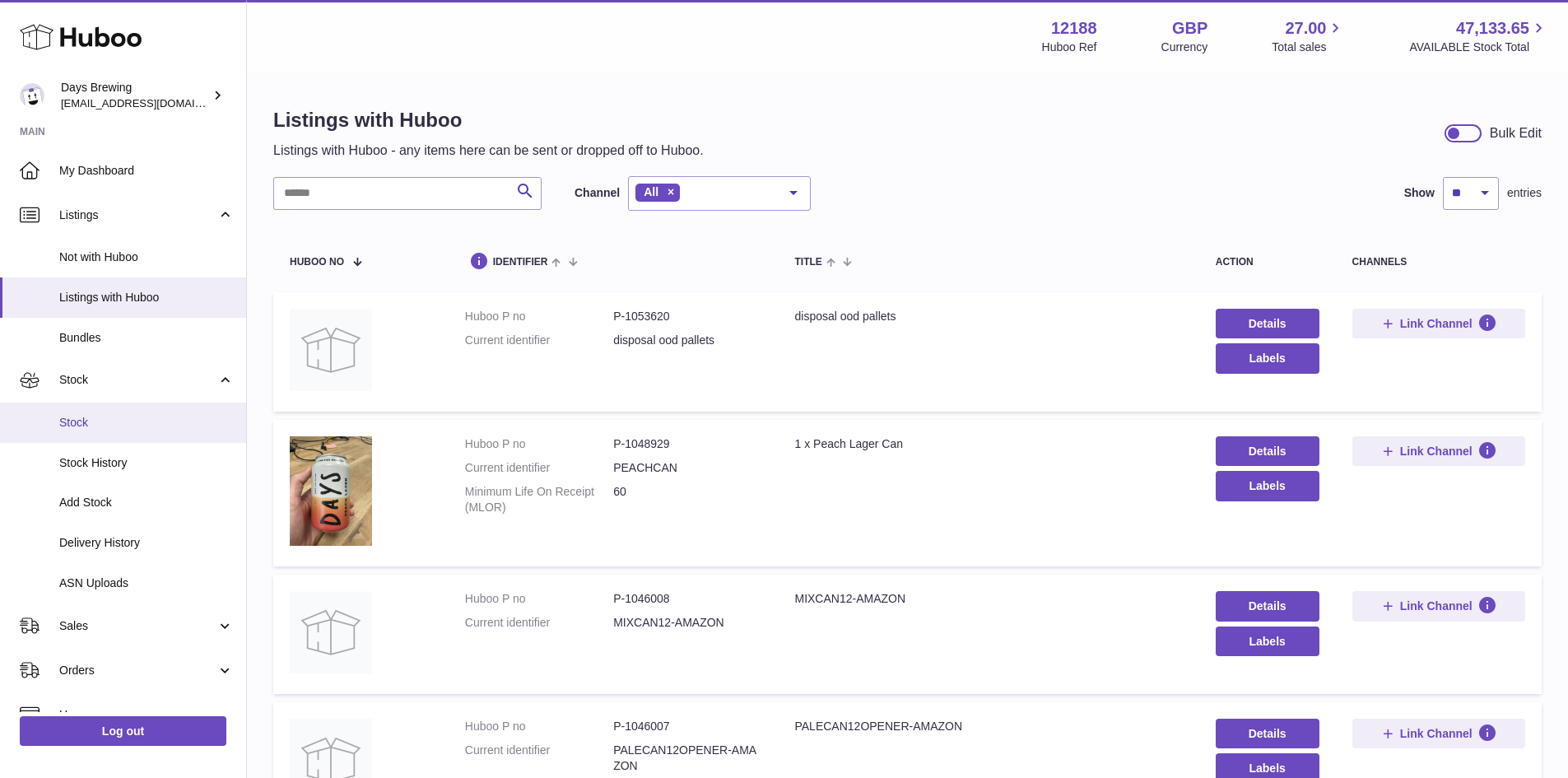
click at [133, 424] on span "Stock" at bounding box center [146, 423] width 174 height 16
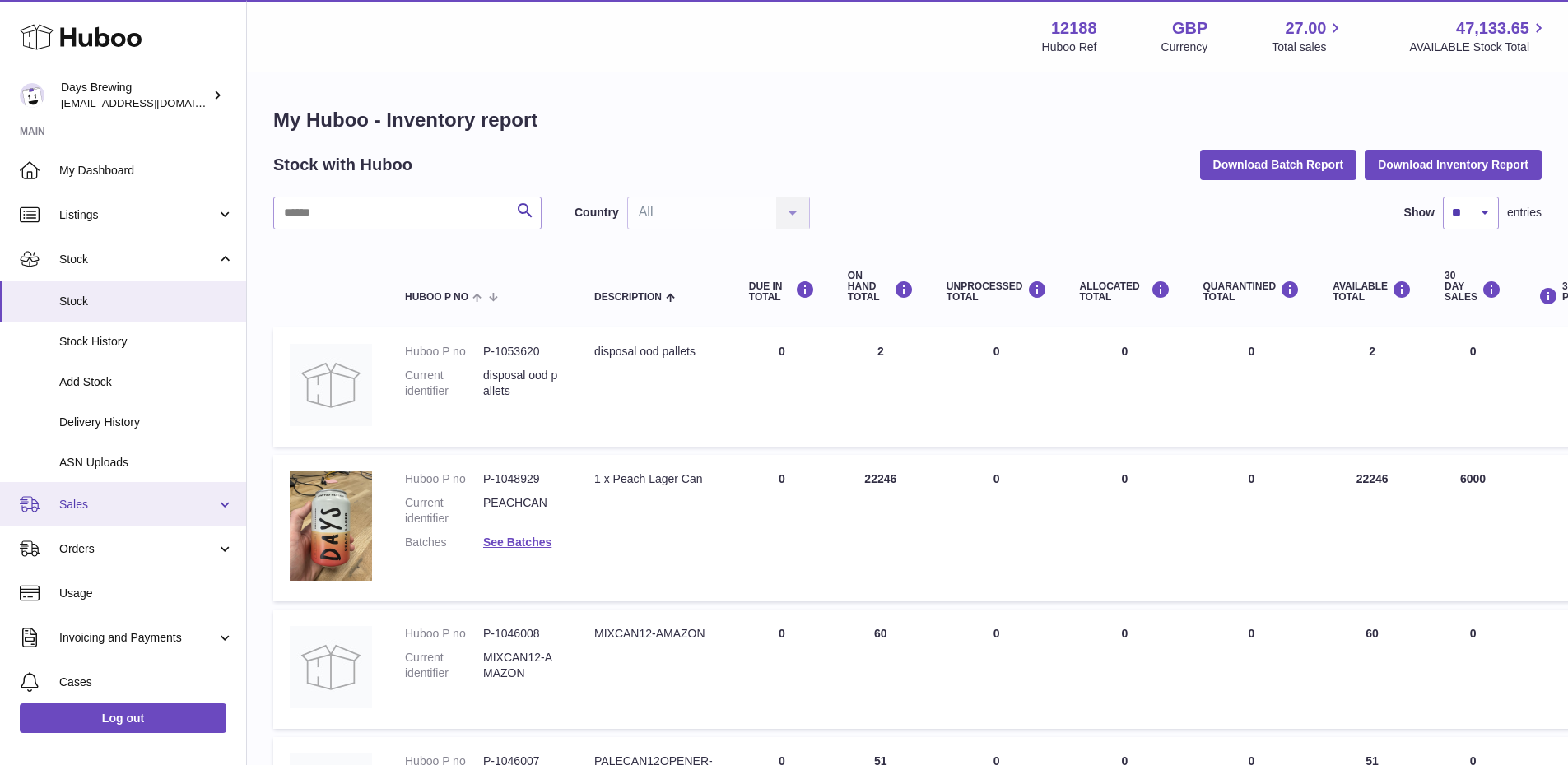
click at [137, 502] on span "Sales" at bounding box center [138, 504] width 158 height 16
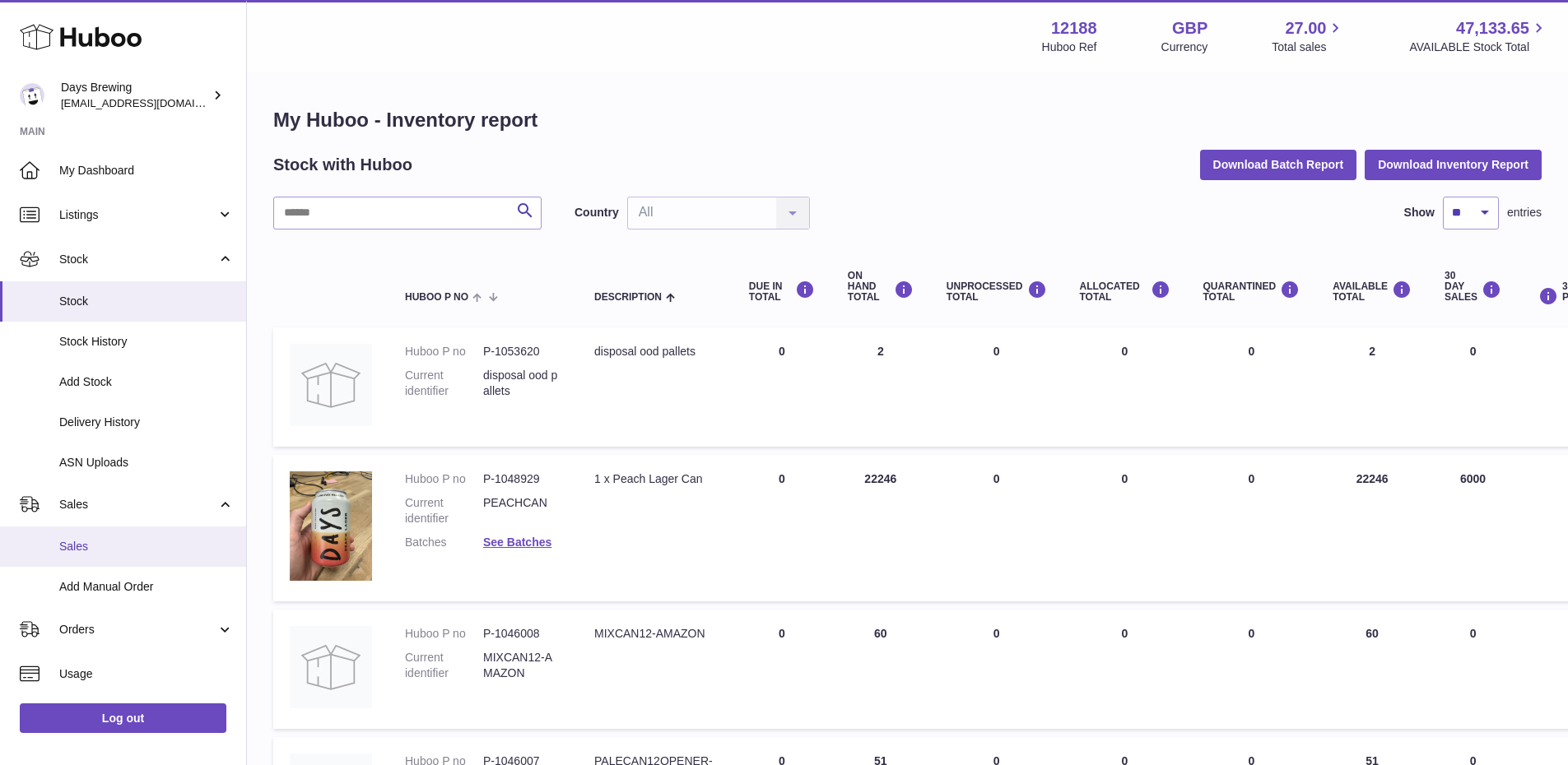
click at [149, 545] on span "Sales" at bounding box center [146, 547] width 174 height 16
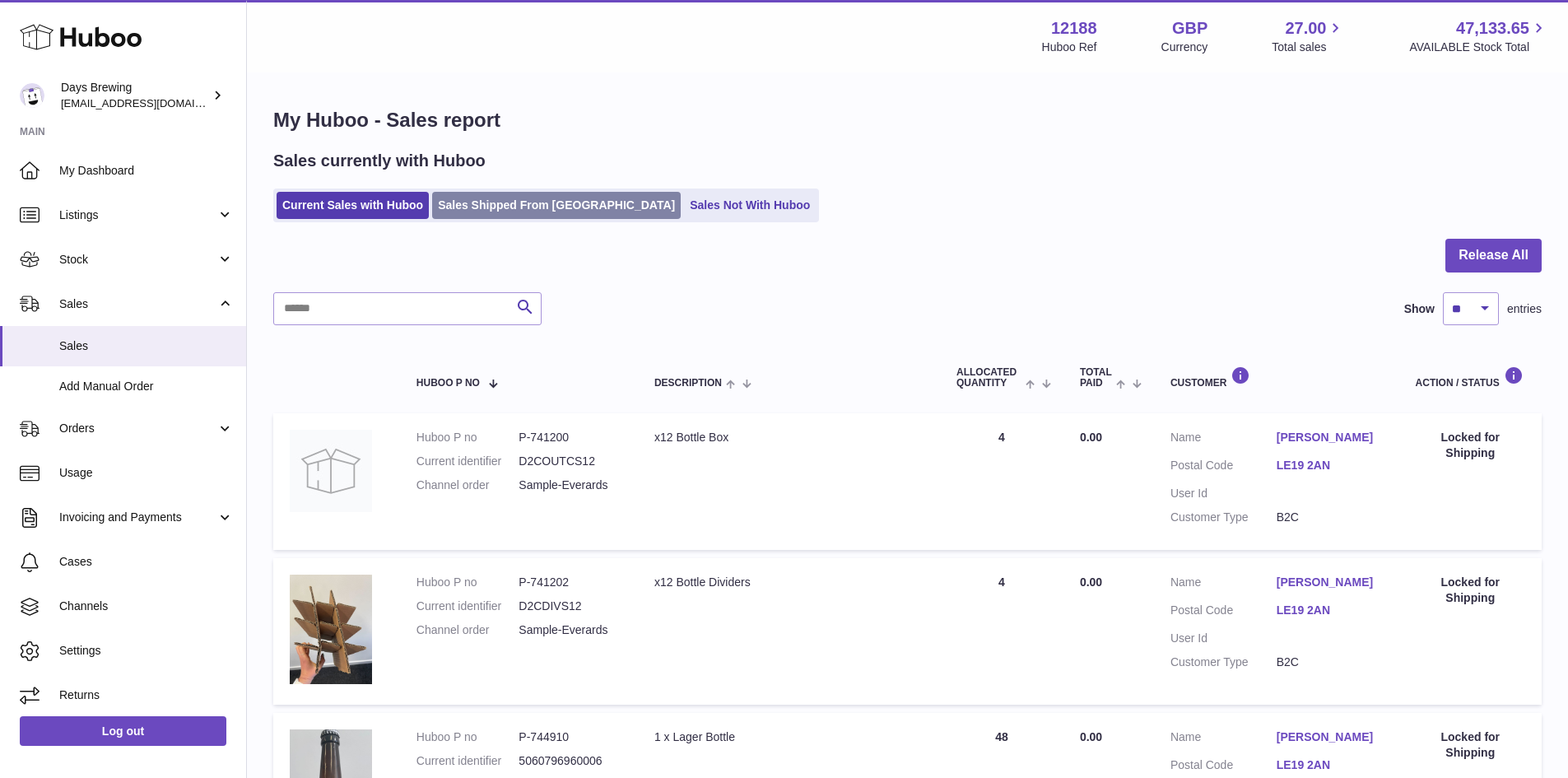
click at [535, 198] on link "Sales Shipped From [GEOGRAPHIC_DATA]" at bounding box center [556, 205] width 248 height 28
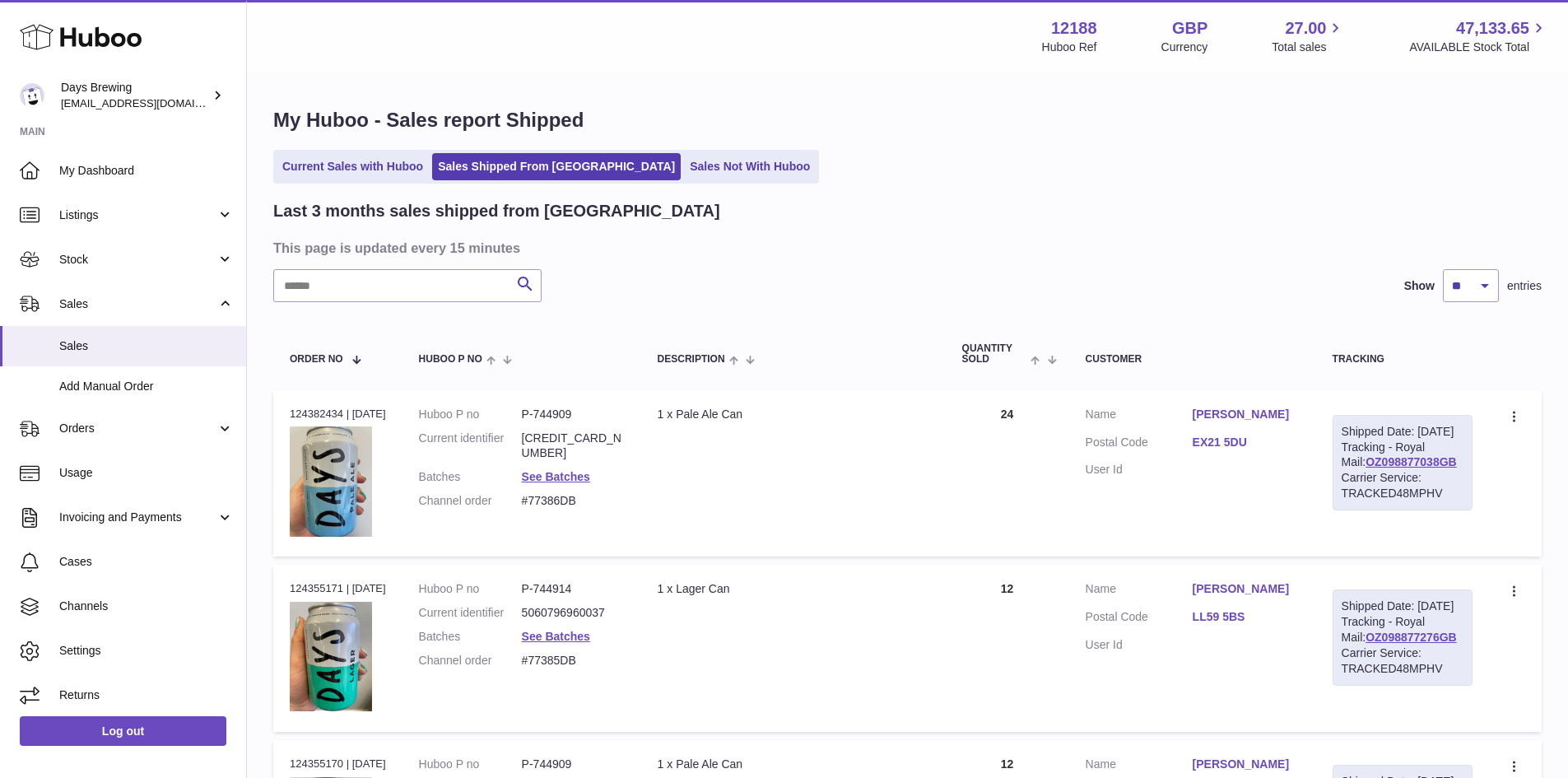
drag, startPoint x: 949, startPoint y: 167, endPoint x: 1255, endPoint y: 33, distance: 334.1
click at [949, 167] on div "Current Sales with Huboo Sales Shipped From [GEOGRAPHIC_DATA] Sales Not With Hu…" at bounding box center [908, 167] width 1269 height 33
